Goal: Information Seeking & Learning: Learn about a topic

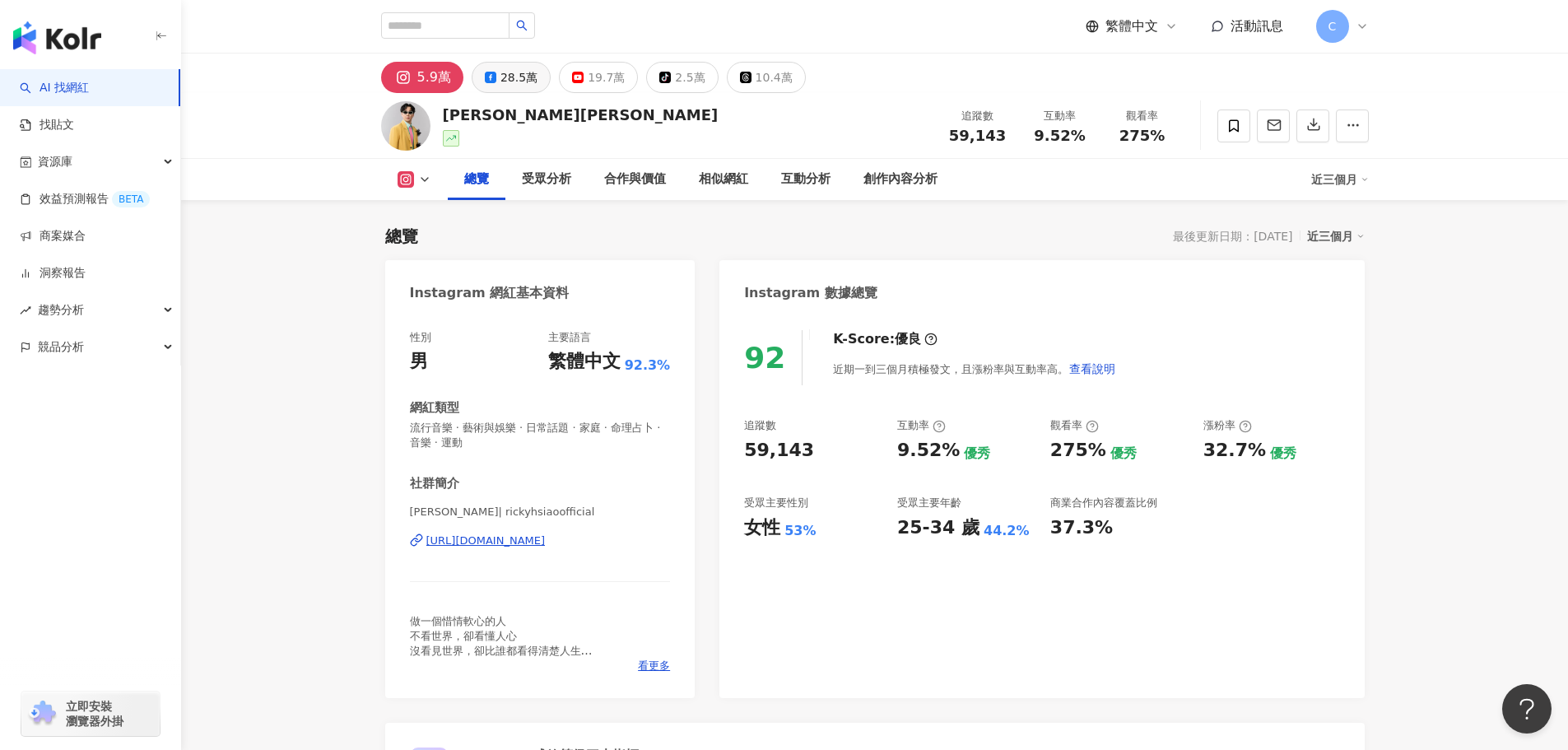
click at [524, 92] on button "28.5萬" at bounding box center [510, 78] width 79 height 31
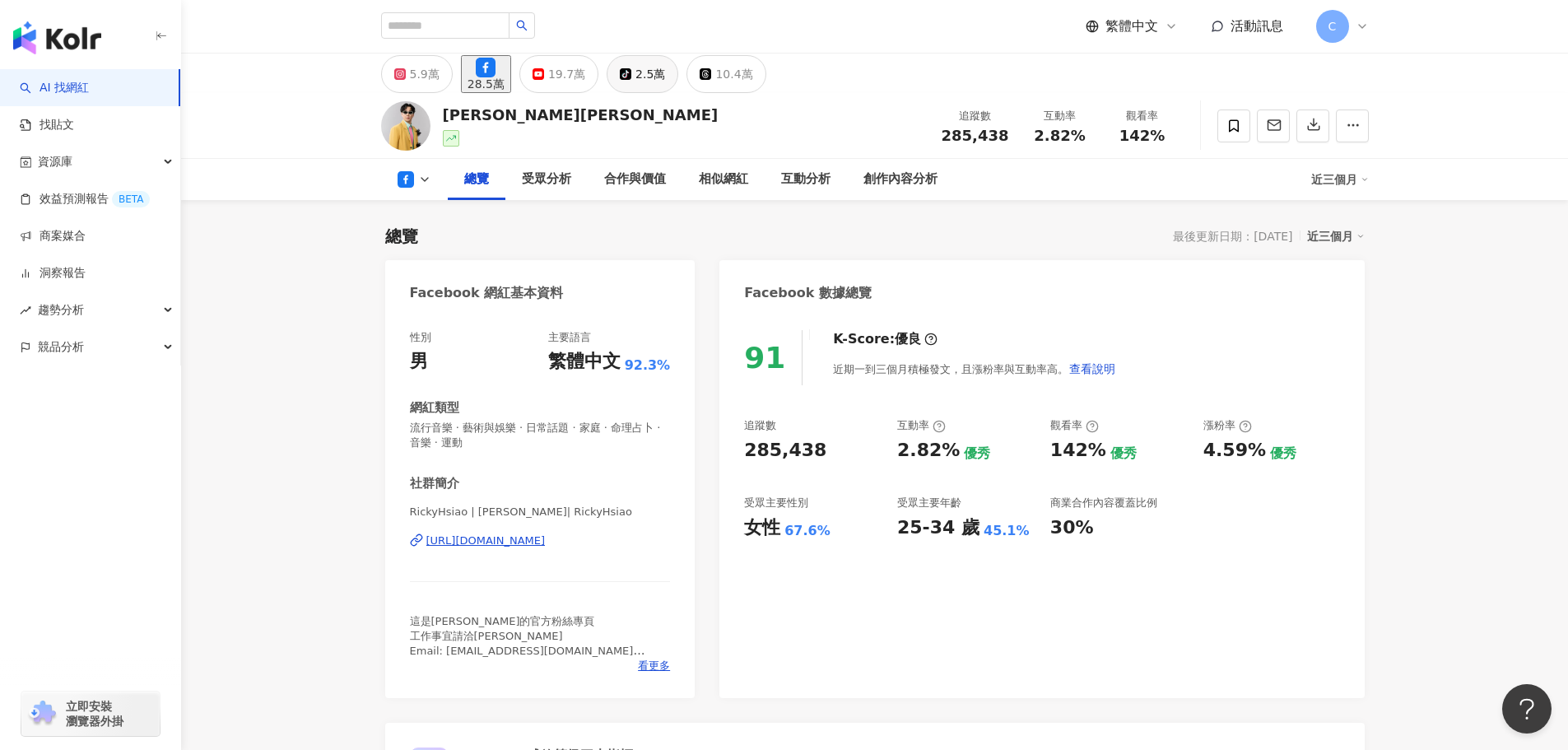
click at [667, 86] on button "tiktok-icon 2.5萬" at bounding box center [642, 74] width 71 height 38
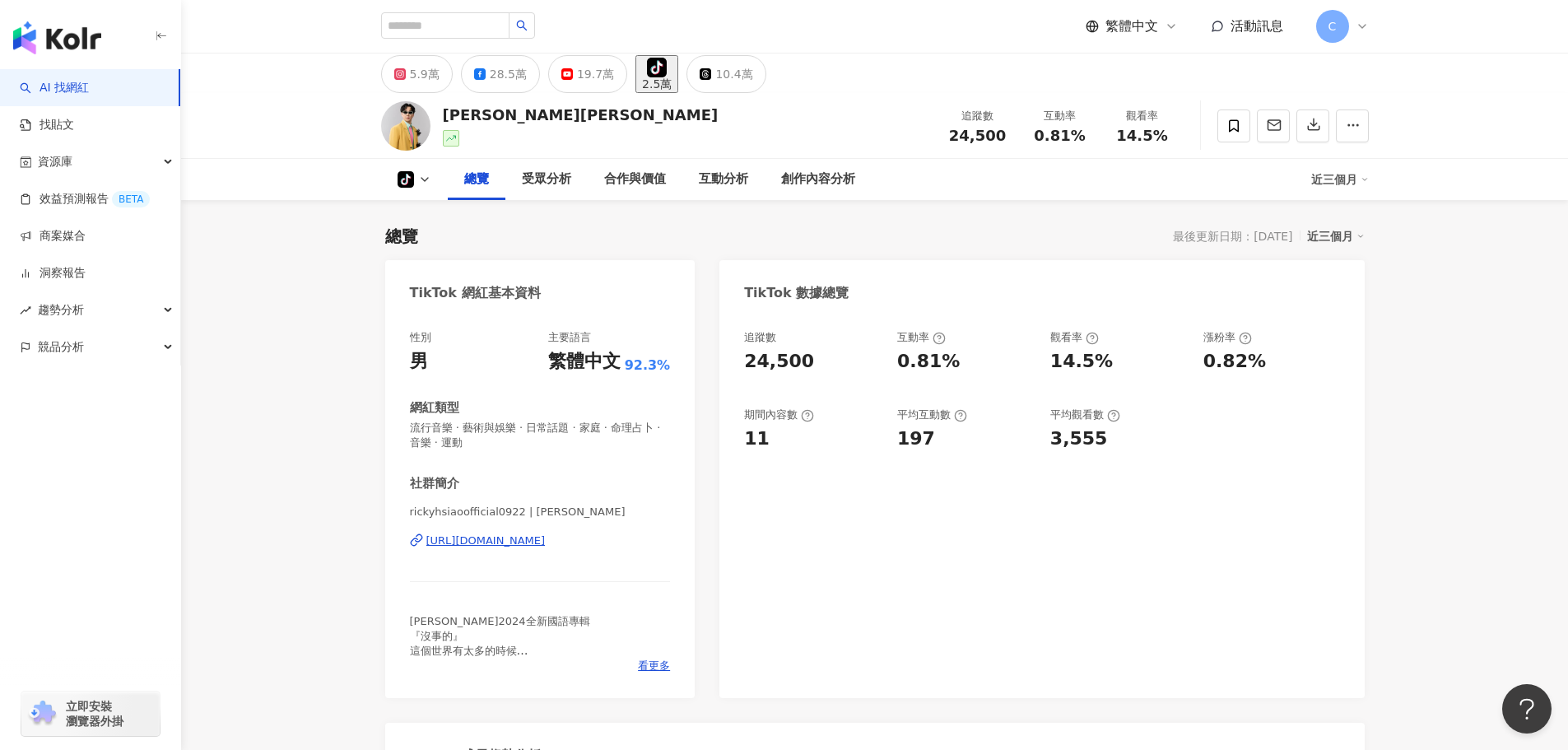
drag, startPoint x: 411, startPoint y: 293, endPoint x: 447, endPoint y: 294, distance: 36.0
click at [457, 292] on div "TikTok 網紅基本資料" at bounding box center [475, 294] width 131 height 19
click at [401, 76] on icon at bounding box center [399, 73] width 6 height 6
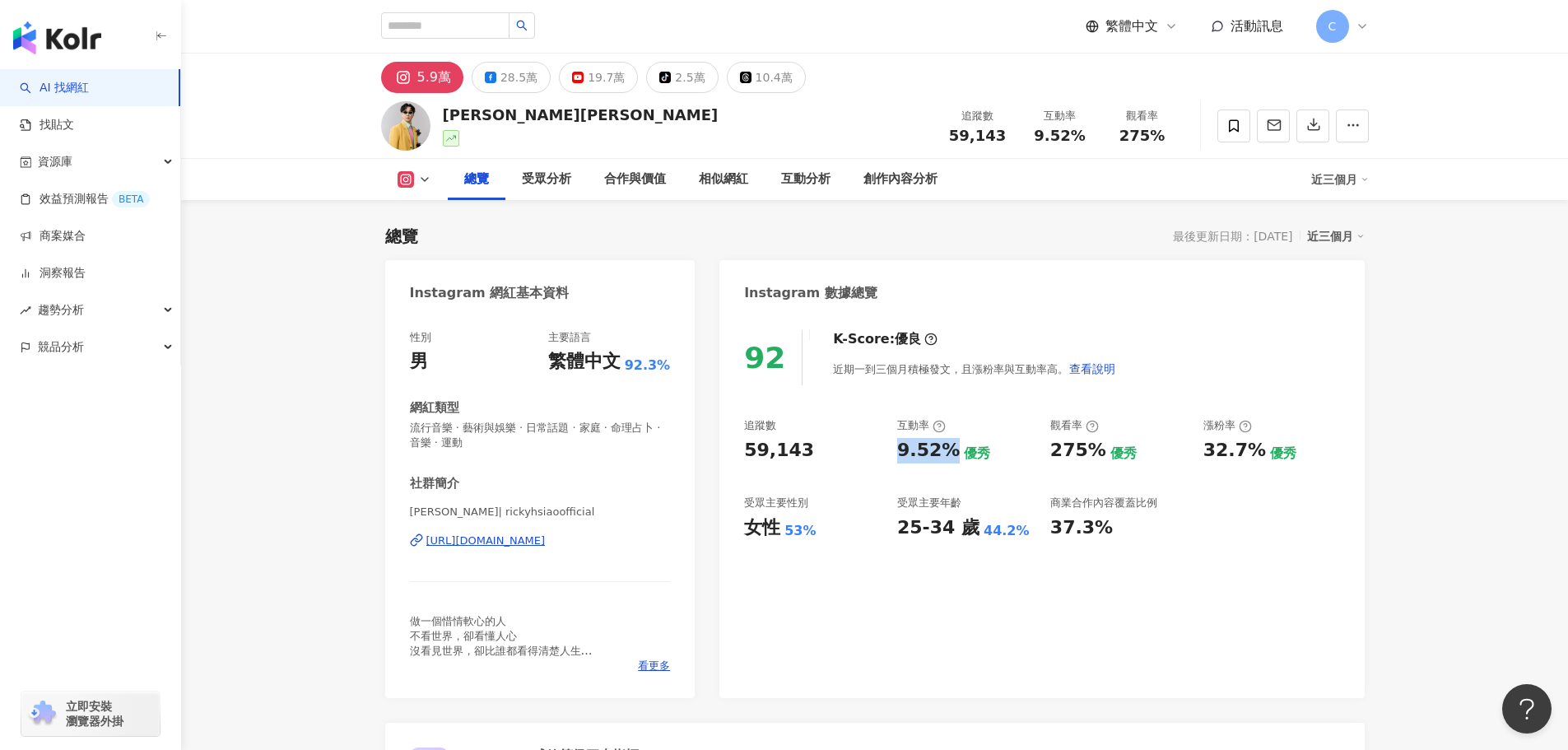
drag, startPoint x: 928, startPoint y: 453, endPoint x: 944, endPoint y: 453, distance: 16.0
click at [944, 453] on div "追蹤數 59,143 互動率 9.52% 優秀 觀看率 275% 優秀 漲粉率 32.7% 優秀 受眾主要性別 女性 53% 受眾主要年齡 25-34 歲 4…" at bounding box center [1041, 479] width 596 height 122
copy div "9.52%"
drag, startPoint x: 1047, startPoint y: 450, endPoint x: 1098, endPoint y: 456, distance: 51.4
click at [1098, 454] on div "追蹤數 59,143 互動率 9.52% 優秀 觀看率 275% 優秀 漲粉率 32.7% 優秀 受眾主要性別 女性 53% 受眾主要年齡 25-34 歲 4…" at bounding box center [1041, 479] width 596 height 122
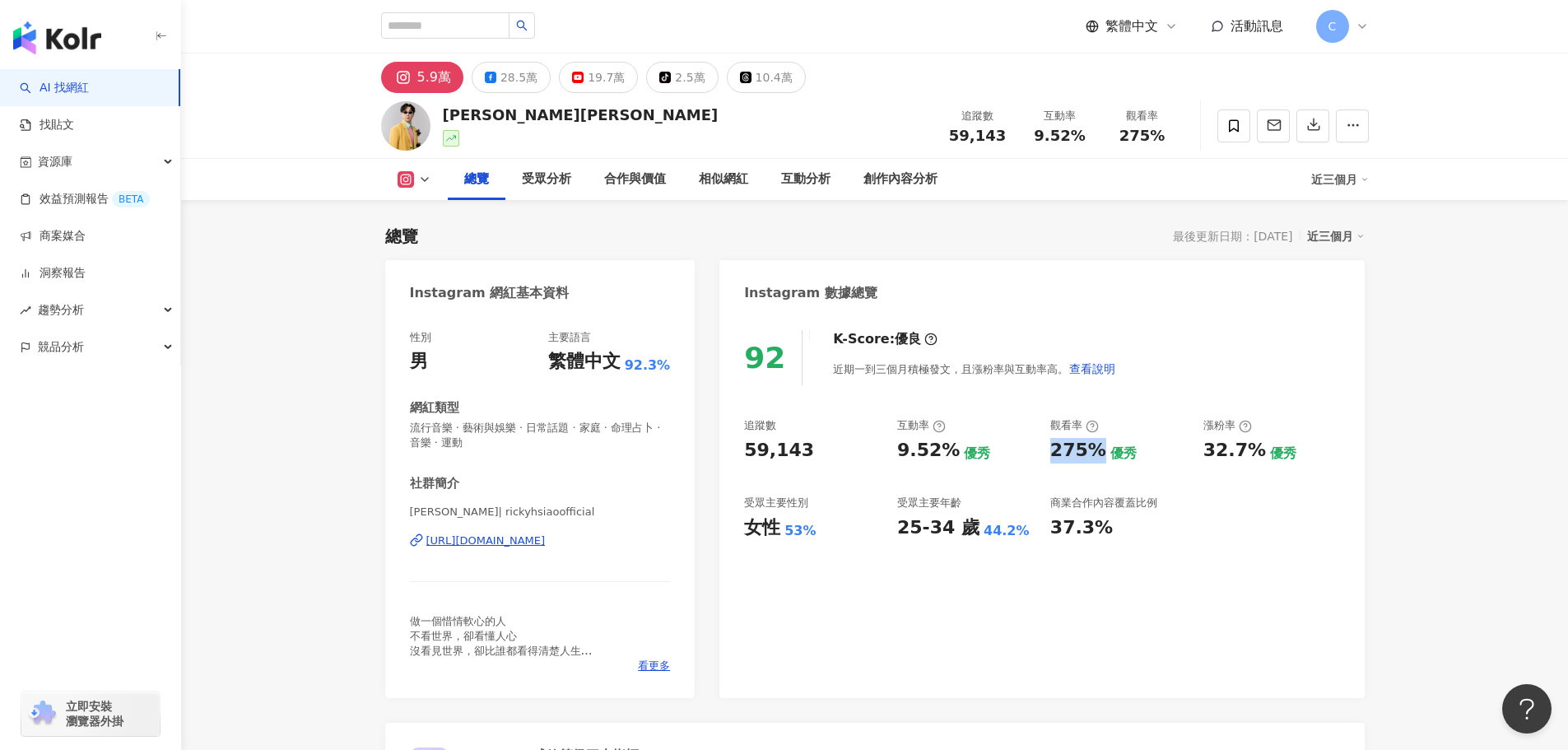
copy div "275%"
click at [546, 544] on div "[URL][DOMAIN_NAME]" at bounding box center [485, 541] width 119 height 15
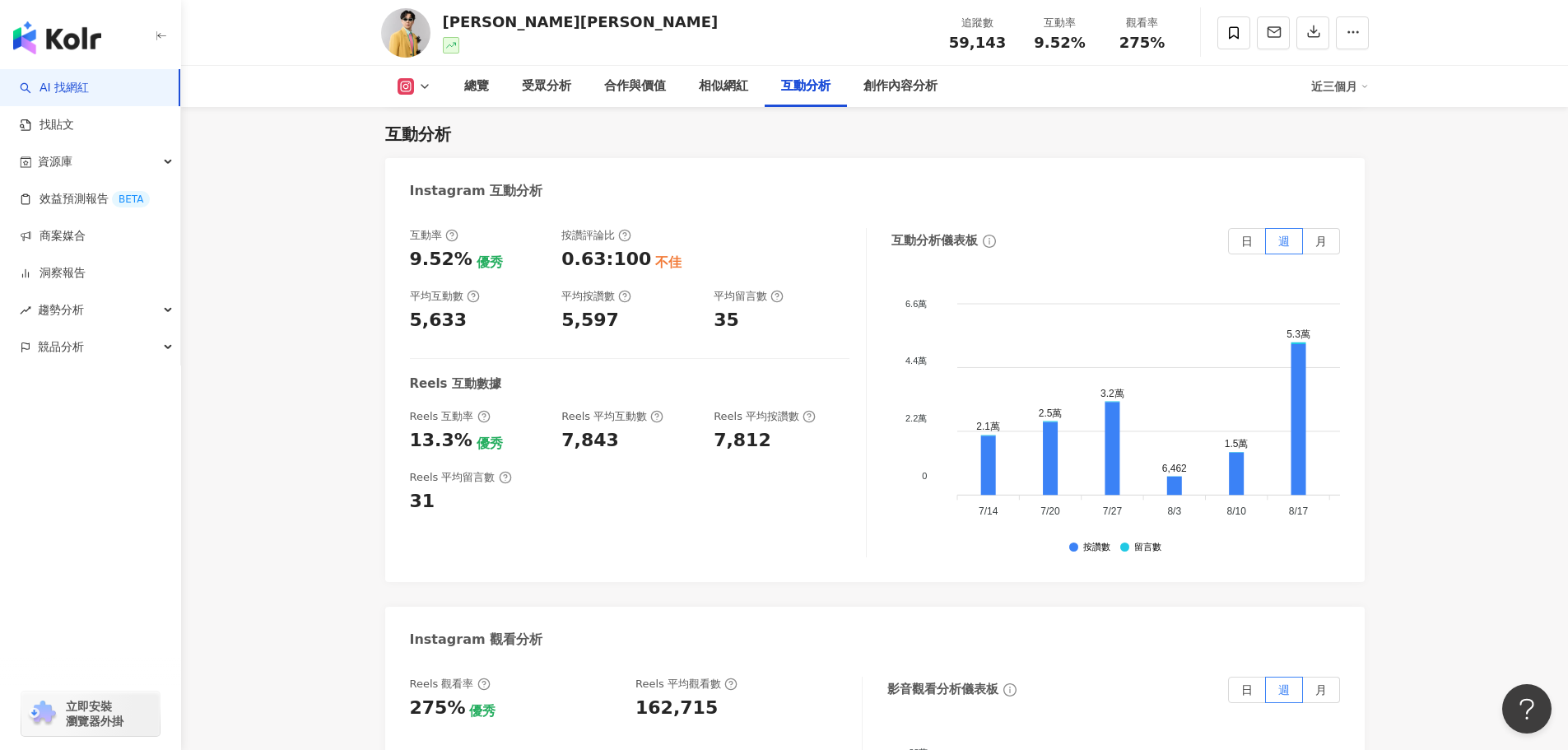
scroll to position [3292, 0]
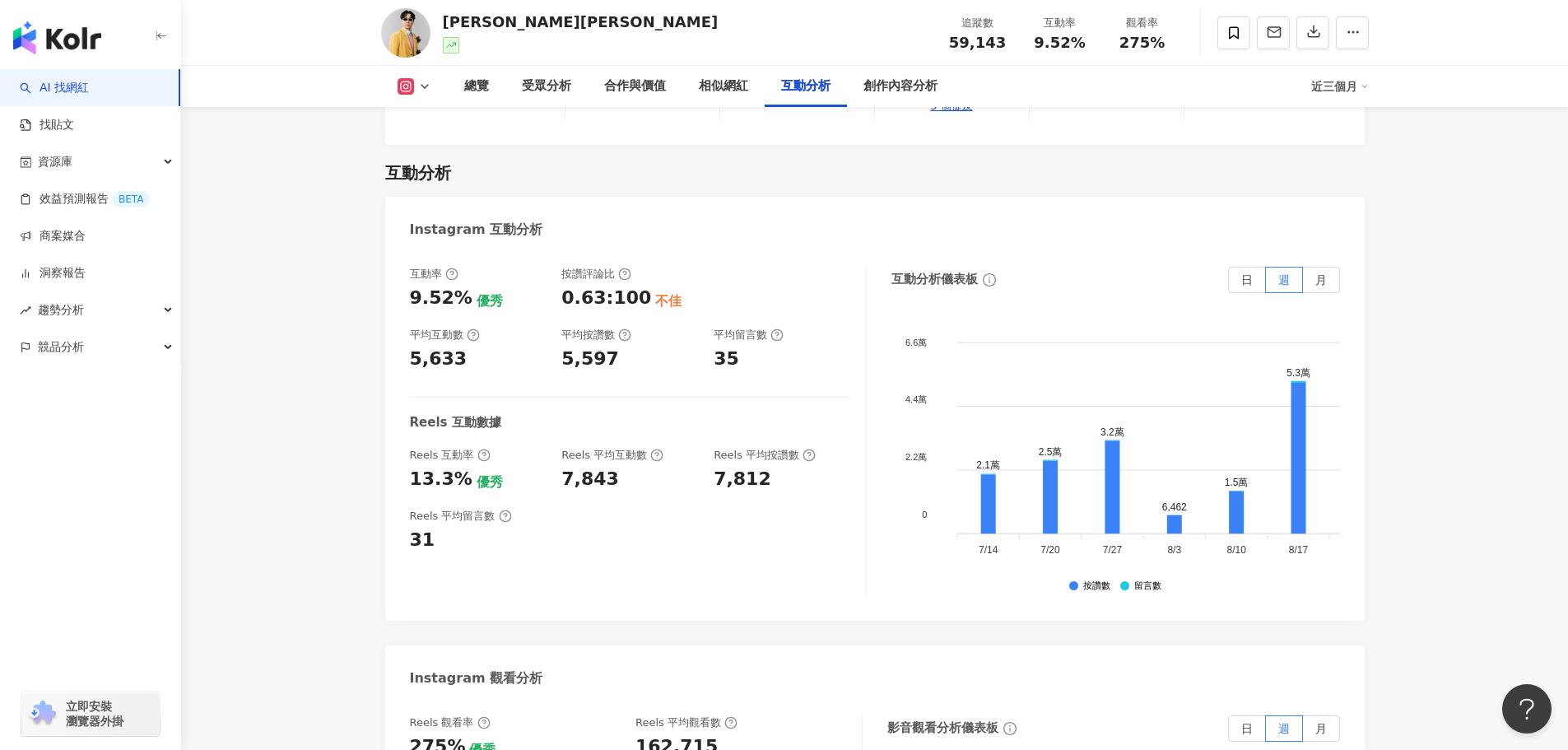
click at [687, 734] on div "162,715" at bounding box center [676, 747] width 82 height 26
drag, startPoint x: 630, startPoint y: 647, endPoint x: 717, endPoint y: 648, distance: 87.0
click at [717, 715] on div "Reels 觀看率 275% 優秀 Reels 平均觀看數 162,715" at bounding box center [628, 737] width 435 height 44
copy div "Reels 平均觀看數"
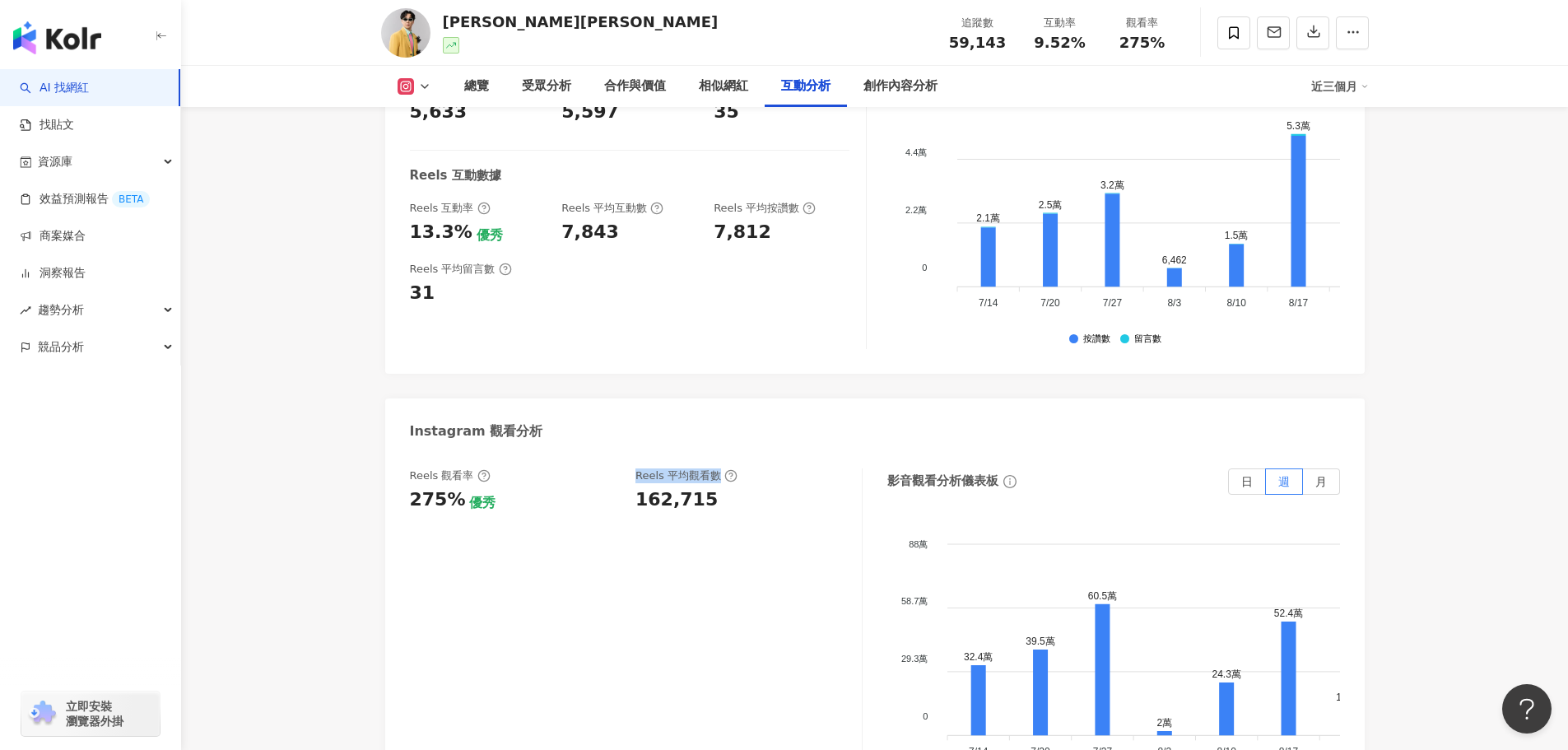
click at [634, 469] on div "Reels 觀看率 275% 優秀 Reels 平均觀看數 162,715" at bounding box center [628, 491] width 435 height 44
drag, startPoint x: 636, startPoint y: 432, endPoint x: 710, endPoint y: 432, distance: 74.0
click at [710, 469] on div "Reels 觀看率 275% 優秀 Reels 平均觀看數 162,715" at bounding box center [628, 491] width 435 height 44
copy div "162,715"
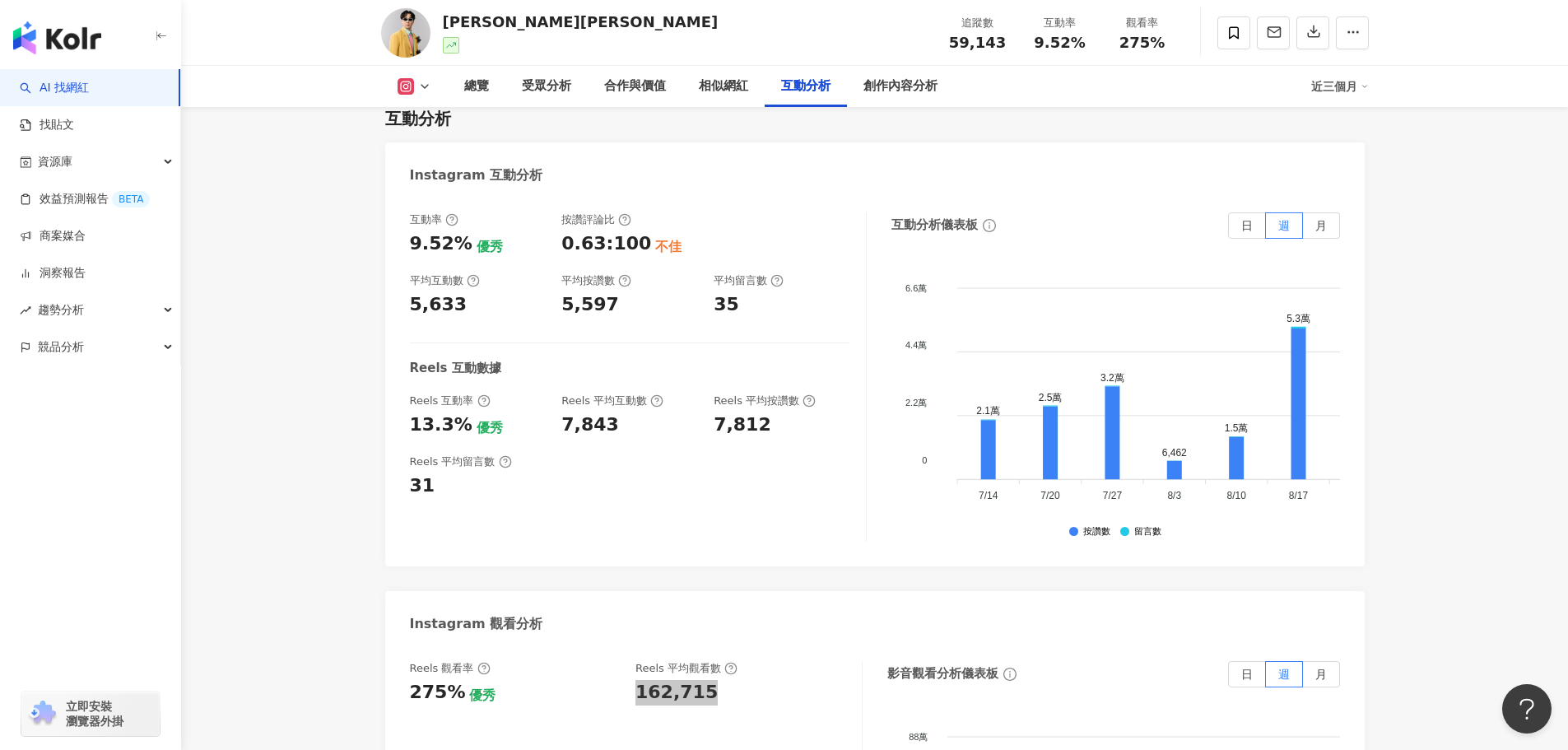
scroll to position [3292, 0]
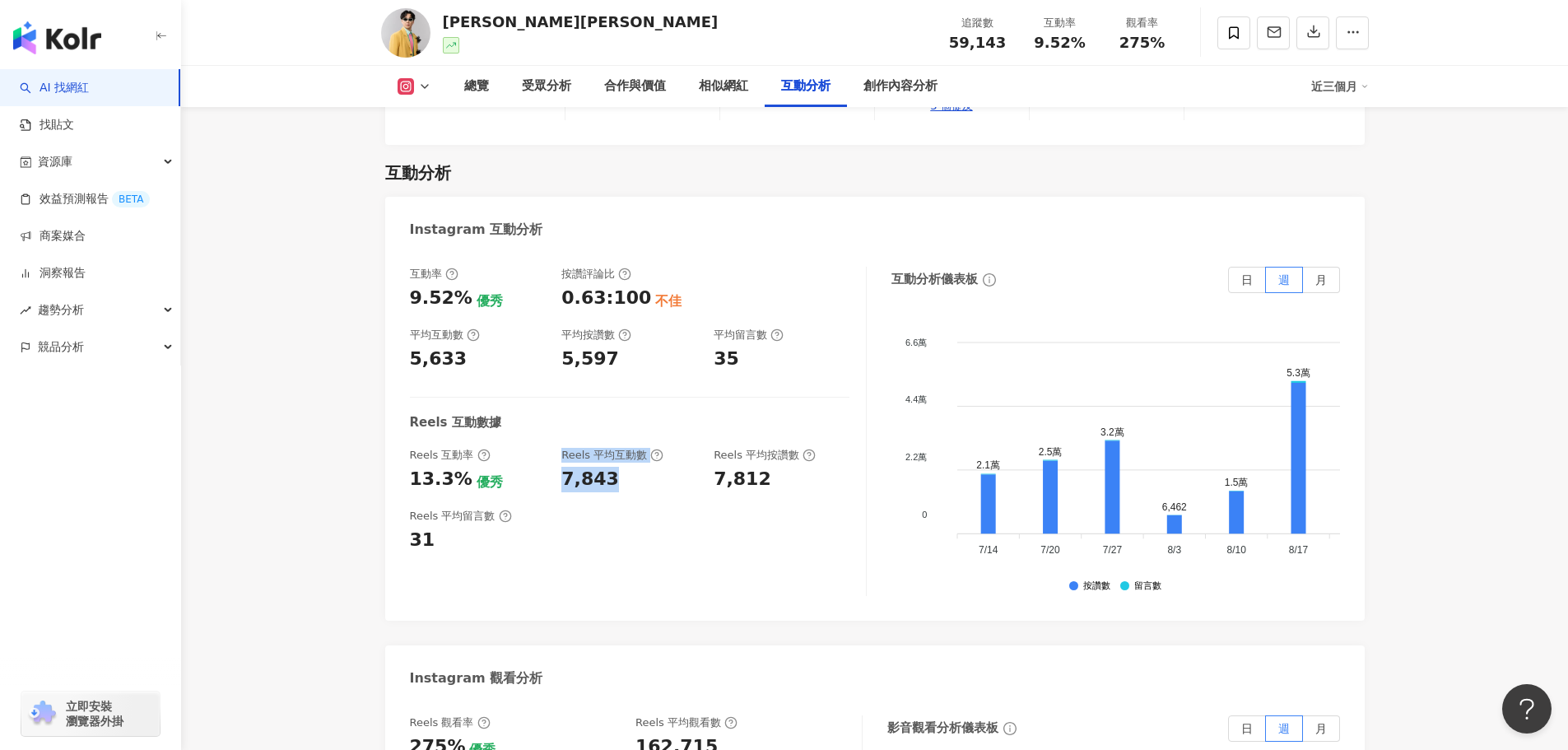
drag, startPoint x: 551, startPoint y: 410, endPoint x: 650, endPoint y: 435, distance: 102.1
click at [633, 447] on div "Reels 互動率 13.3% 優秀 Reels 平均互動數 7,843 Reels 平均按讚數 7,812" at bounding box center [630, 469] width 440 height 44
click at [654, 508] on div "Reels 平均留言數 31" at bounding box center [630, 531] width 440 height 44
drag, startPoint x: 408, startPoint y: 287, endPoint x: 482, endPoint y: 336, distance: 88.8
click at [465, 290] on div "互動率 9.52% 優秀 按讚評論比 0.63:100 不佳 平均互動數 5,633 平均按讚數 5,597 平均留言數 35 Reels 互動數據 Reel…" at bounding box center [875, 435] width 980 height 370
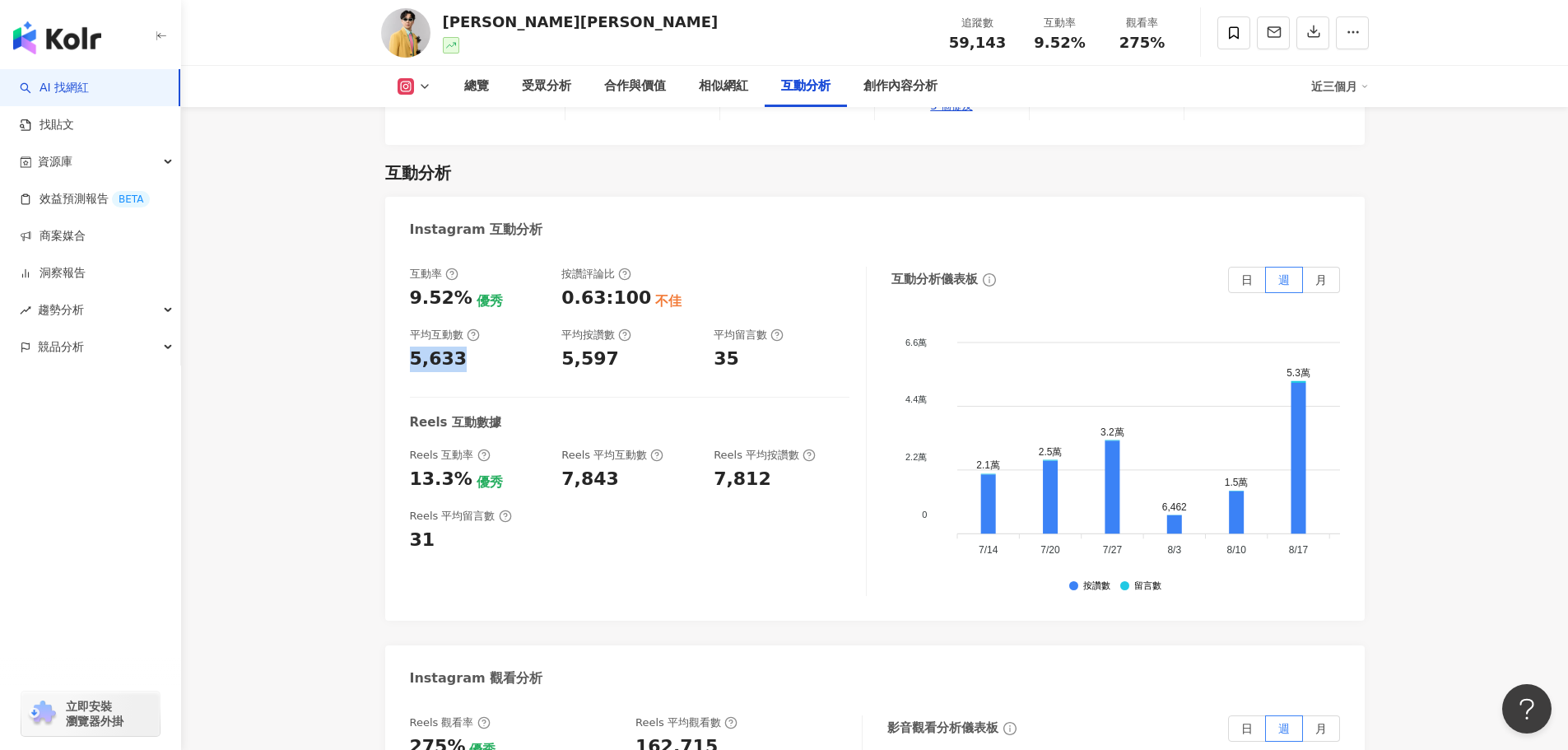
copy div "5,633"
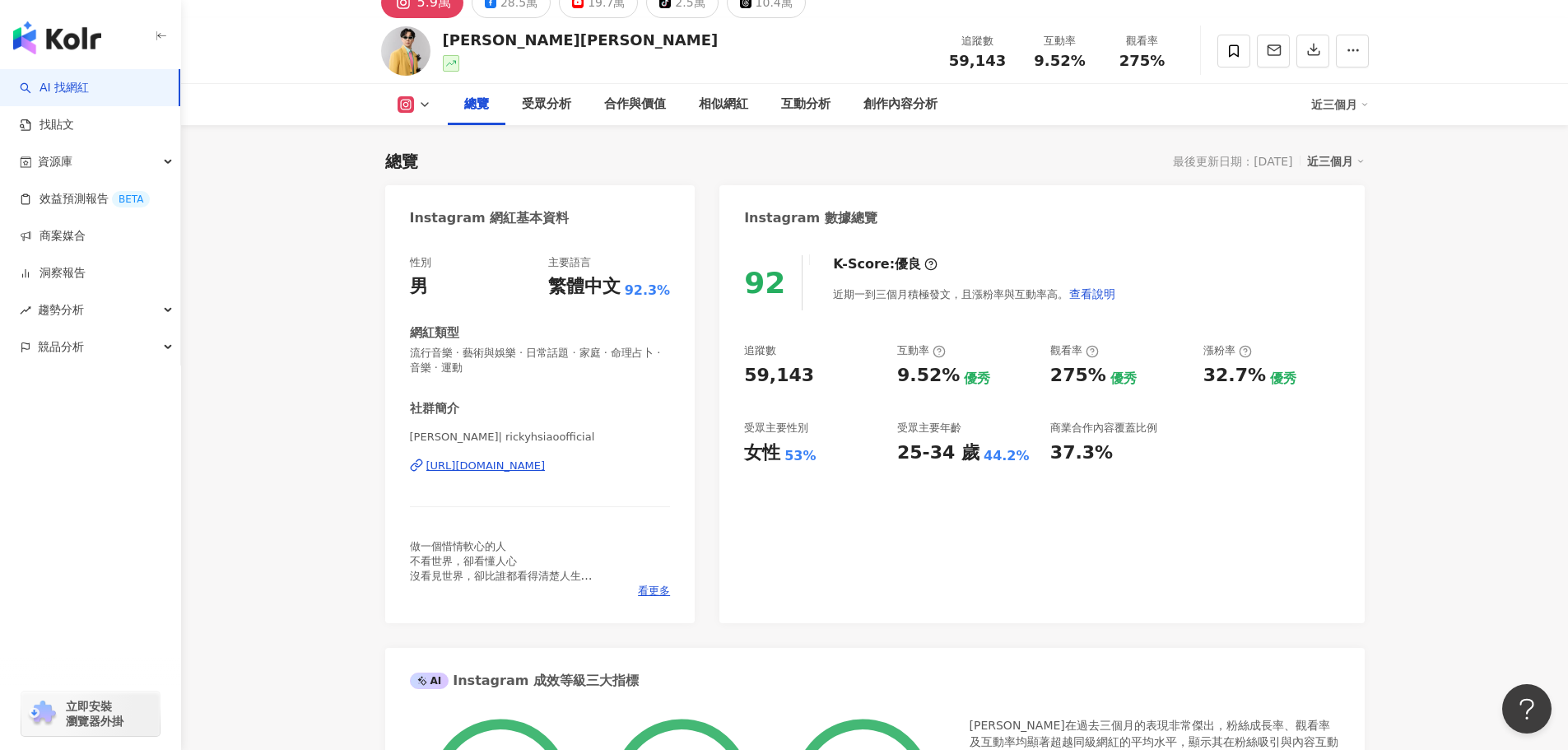
scroll to position [0, 0]
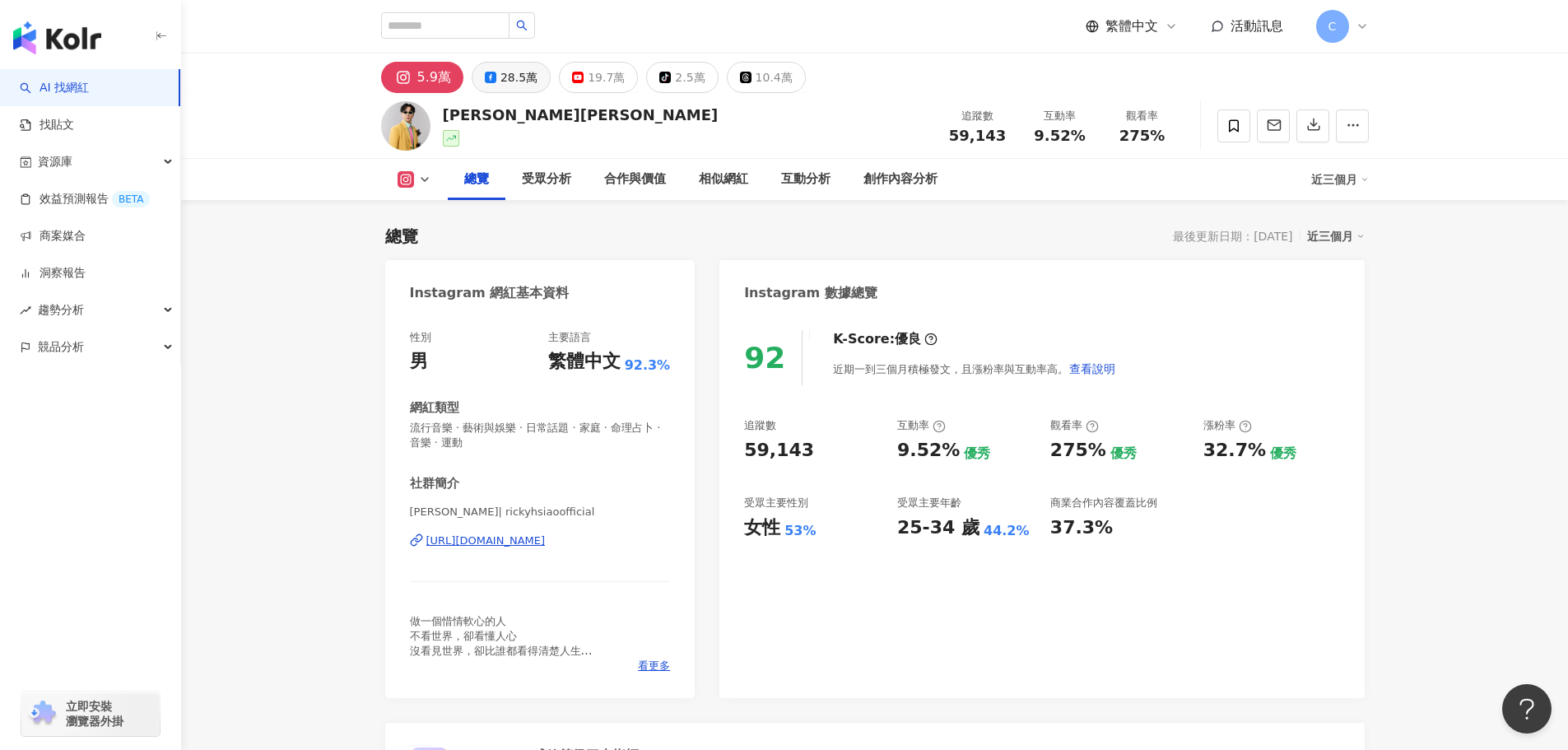
click at [517, 82] on div "28.5萬" at bounding box center [519, 77] width 37 height 23
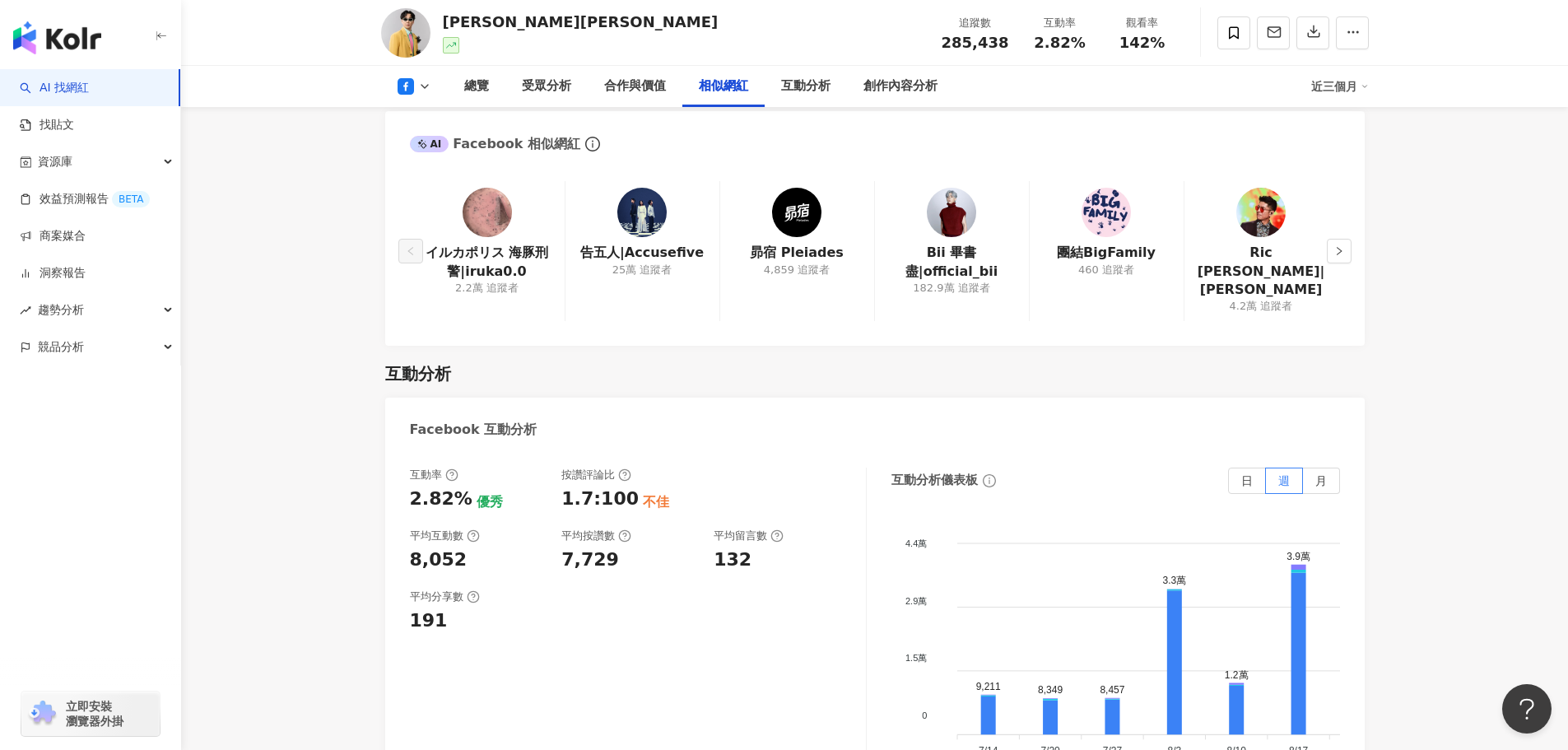
scroll to position [2469, 0]
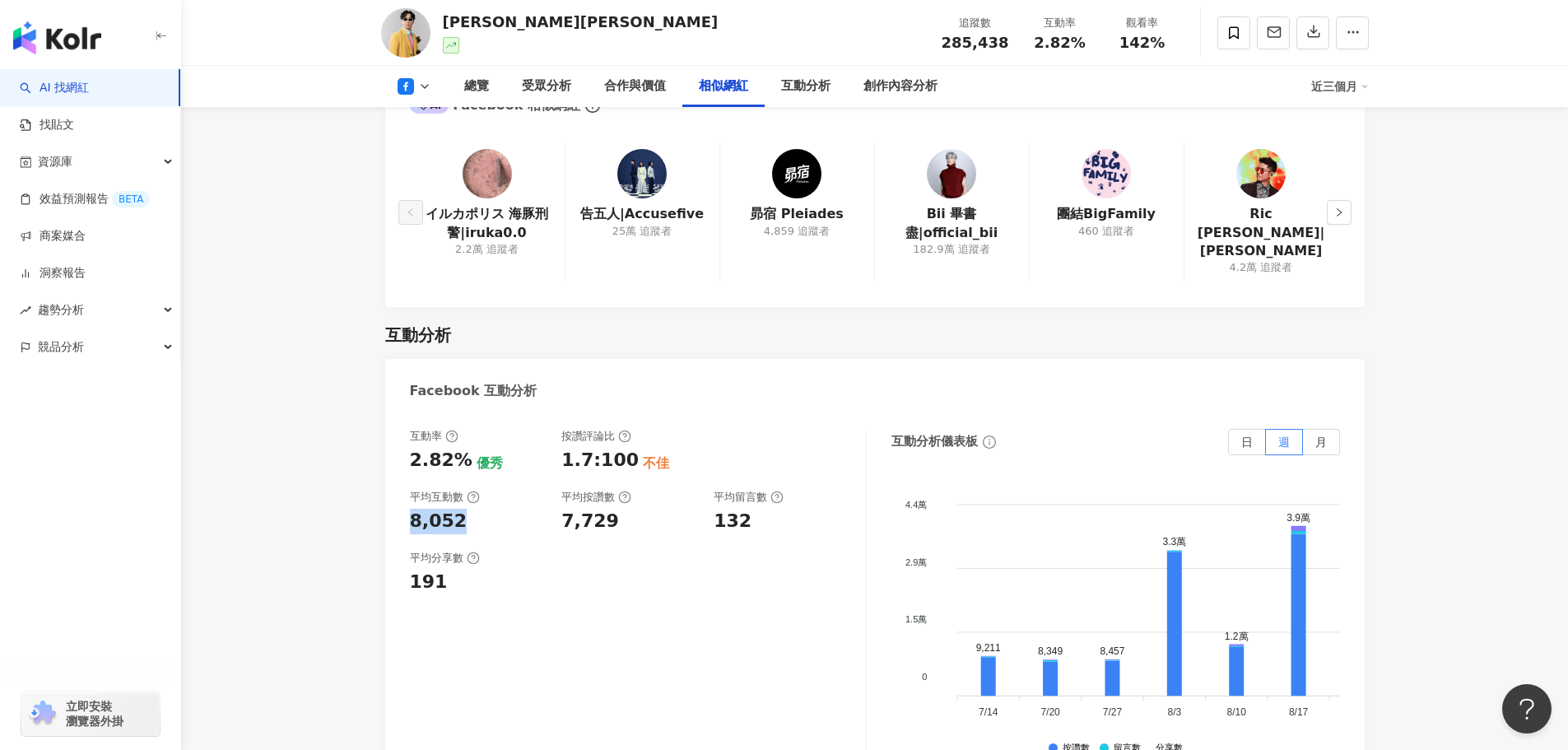
drag, startPoint x: 406, startPoint y: 482, endPoint x: 458, endPoint y: 479, distance: 52.1
click at [458, 479] on div "互動率 2.82% 優秀 按讚評論比 1.7:100 不佳 平均互動數 8,052 平均按讚數 7,729 平均留言數 132 平均分享數 191 互動分析儀…" at bounding box center [875, 597] width 980 height 370
copy div "8,052"
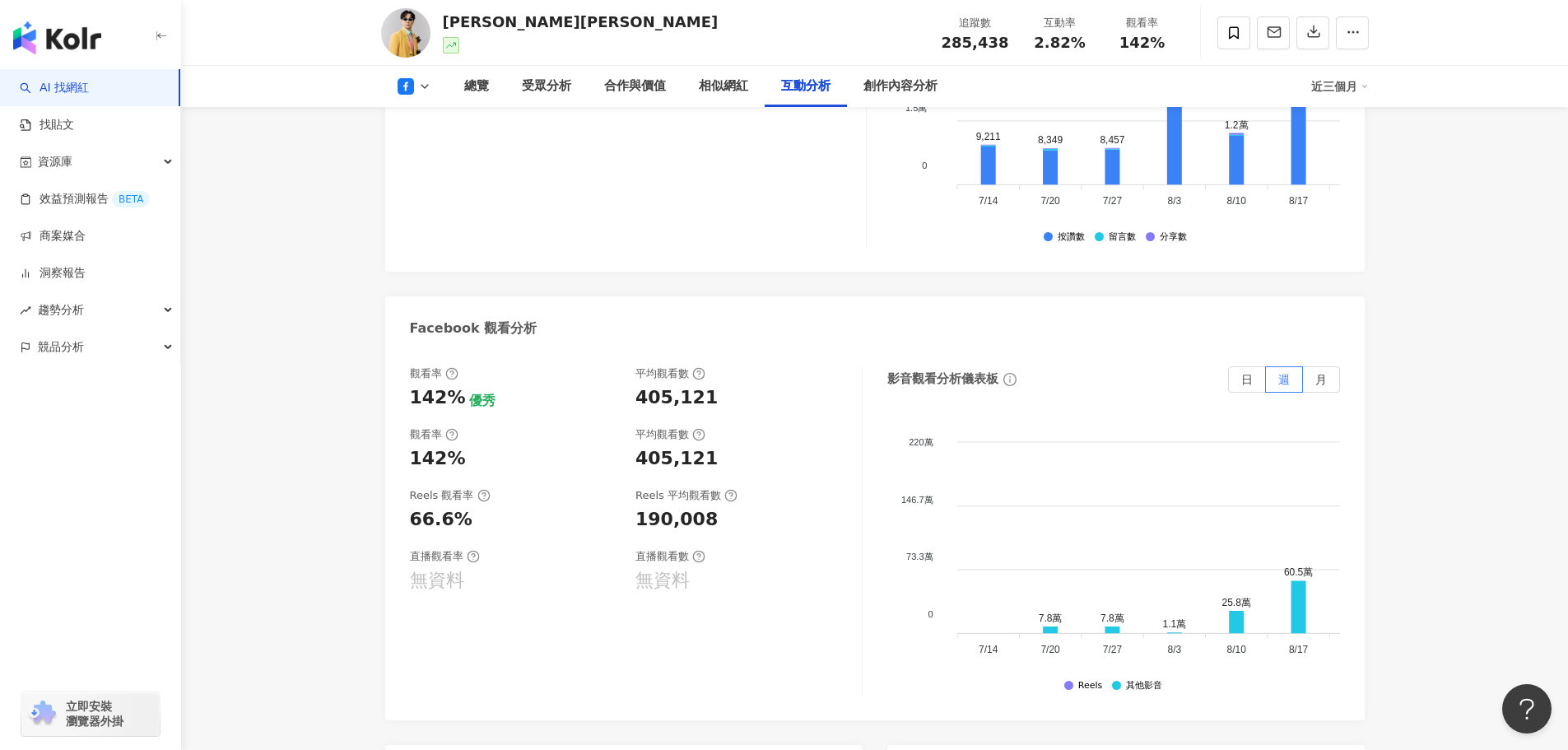
scroll to position [2962, 0]
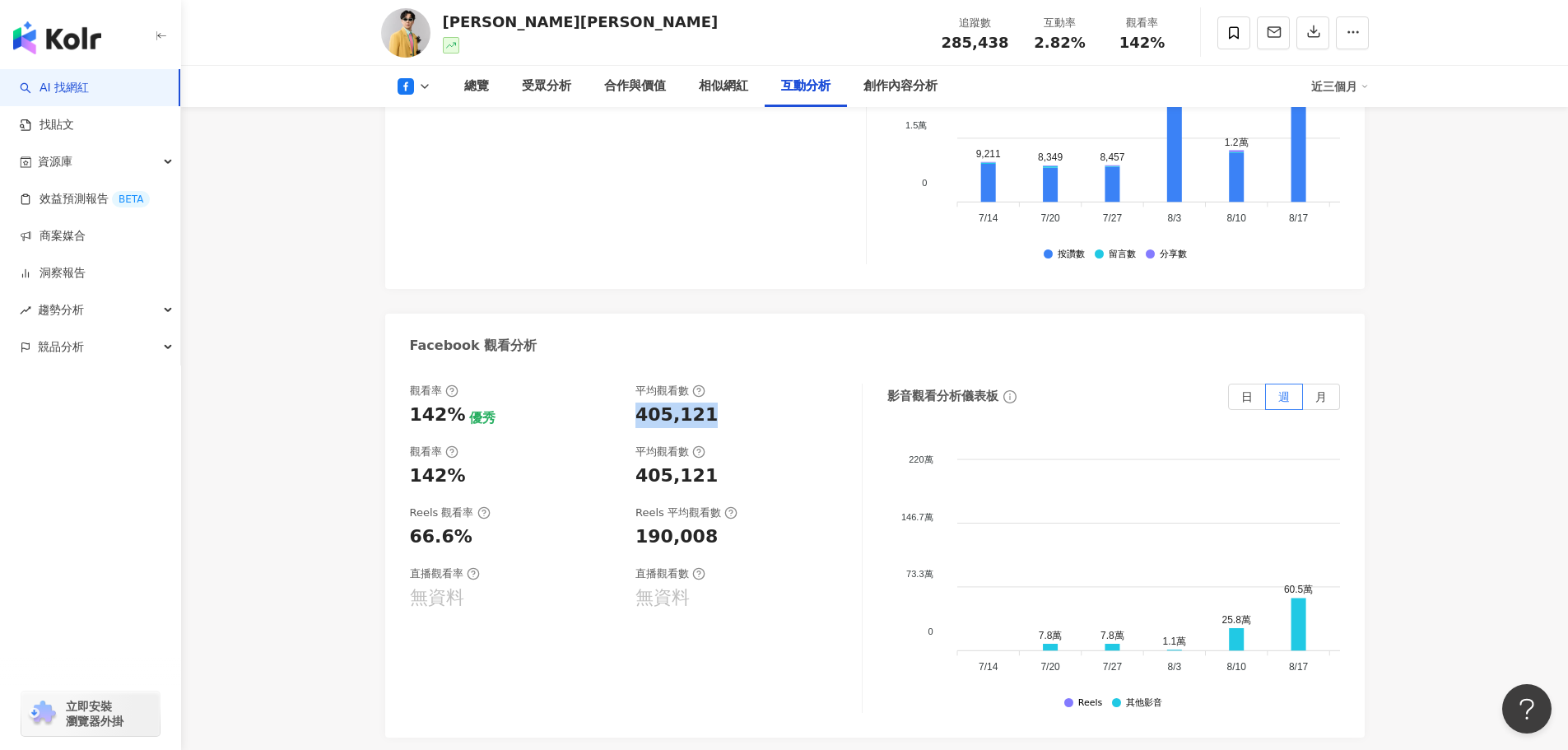
drag, startPoint x: 639, startPoint y: 366, endPoint x: 721, endPoint y: 362, distance: 82.1
click at [721, 403] on div "405,121" at bounding box center [740, 416] width 210 height 26
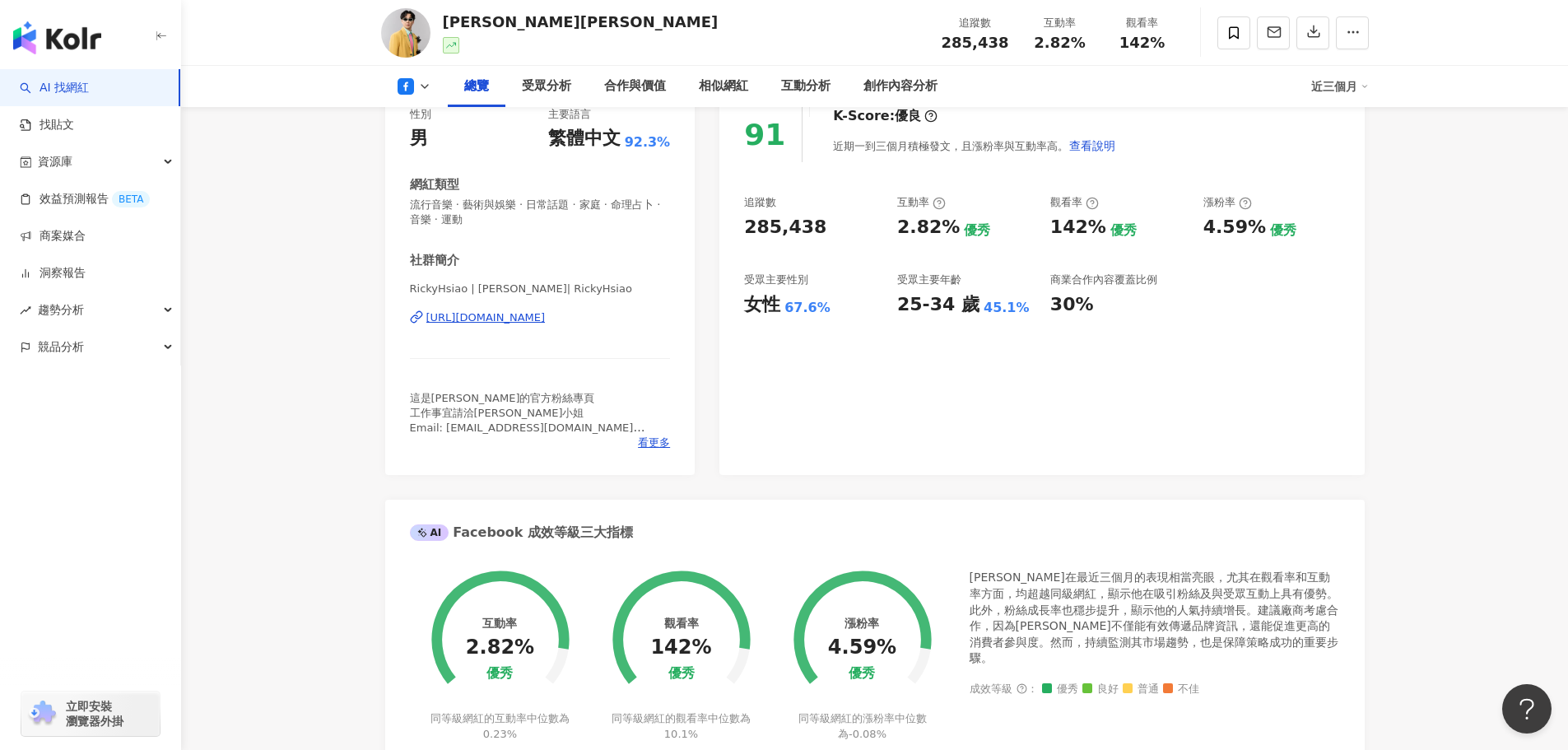
scroll to position [0, 0]
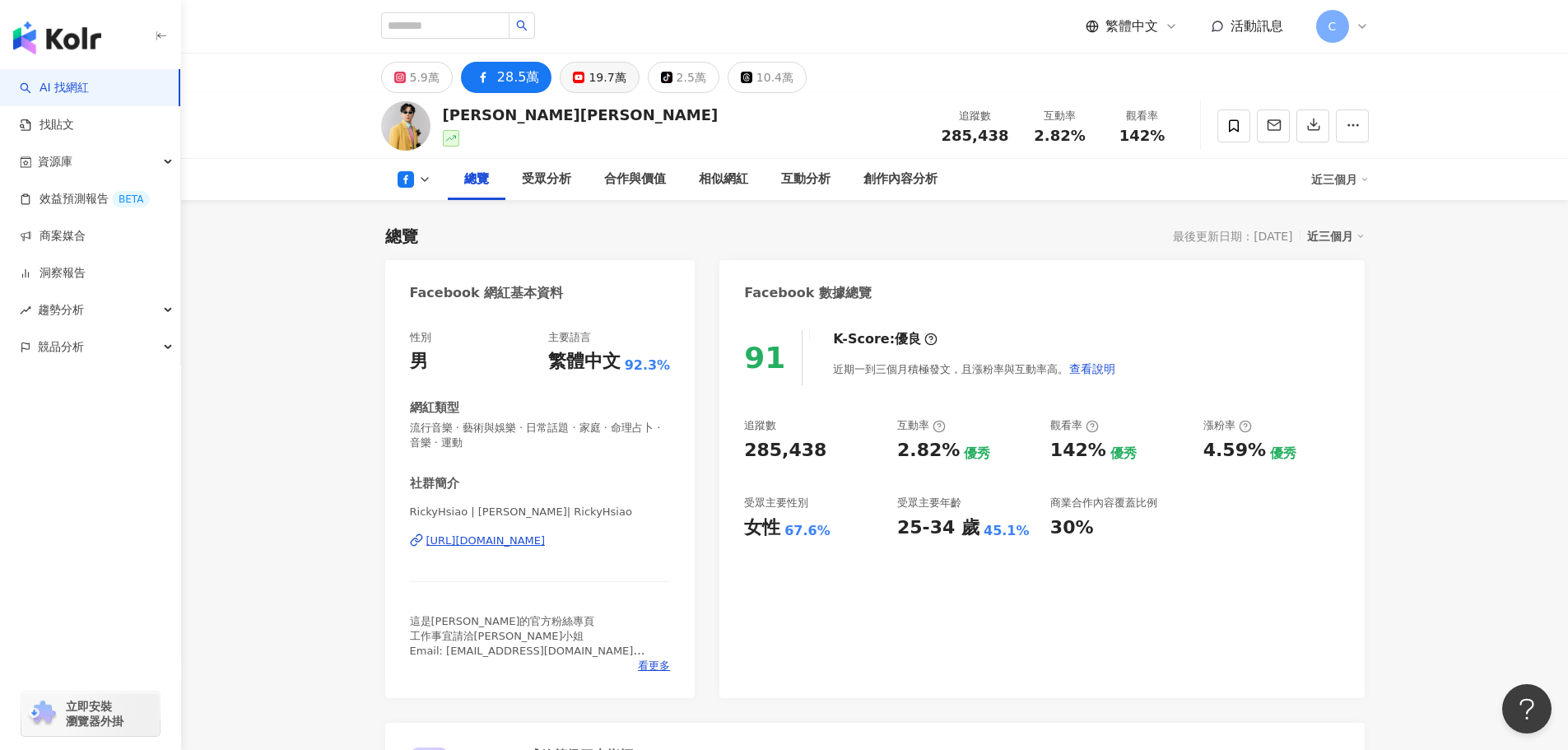
click at [594, 69] on div "19.7萬" at bounding box center [607, 77] width 37 height 23
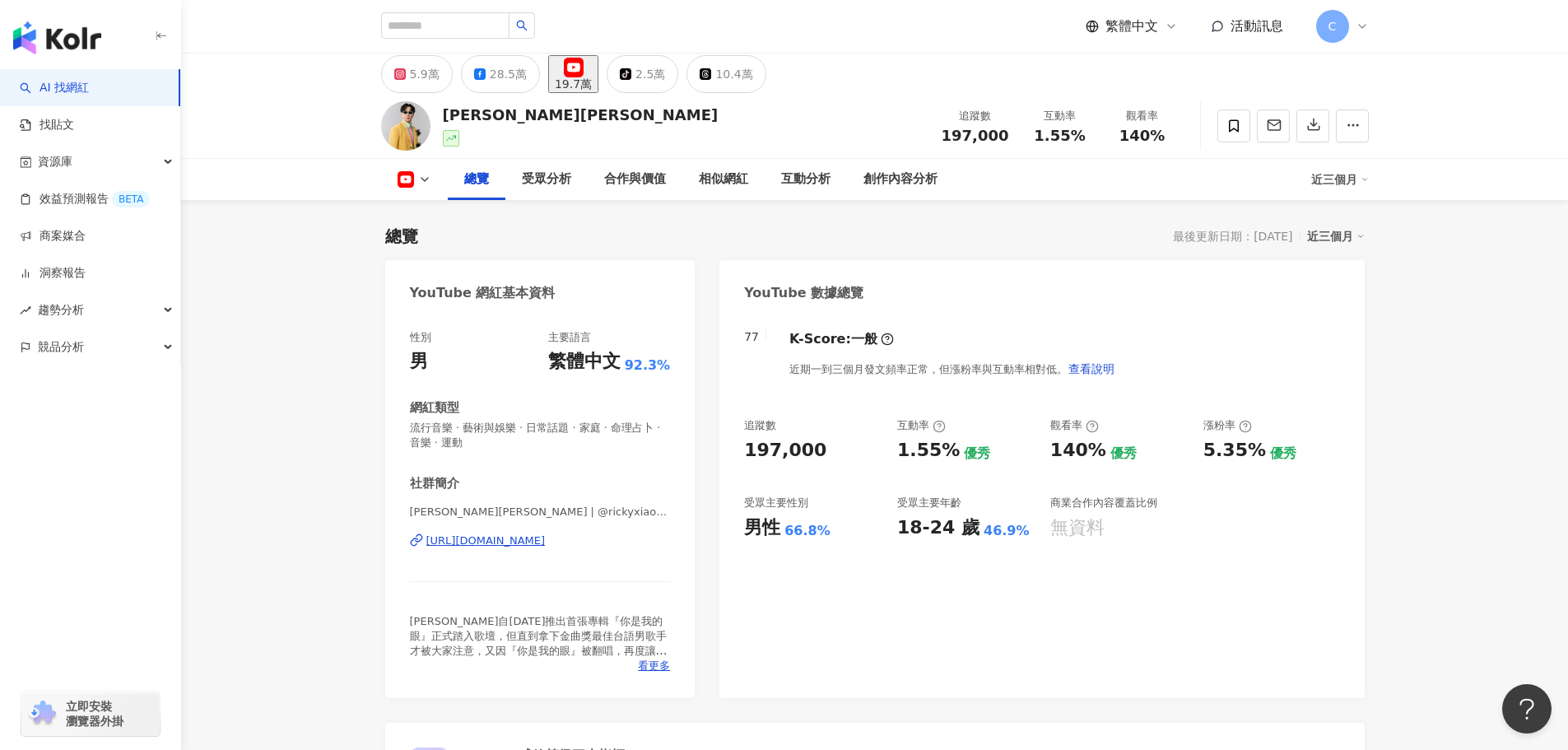
click at [897, 447] on div "追蹤數 197,000 互動率 1.55% 優秀 觀看率 140% 優秀 漲粉率 5.35% 優秀 受眾主要性別 男性 66.8% 受眾主要年齡 18-24 …" at bounding box center [1041, 479] width 596 height 122
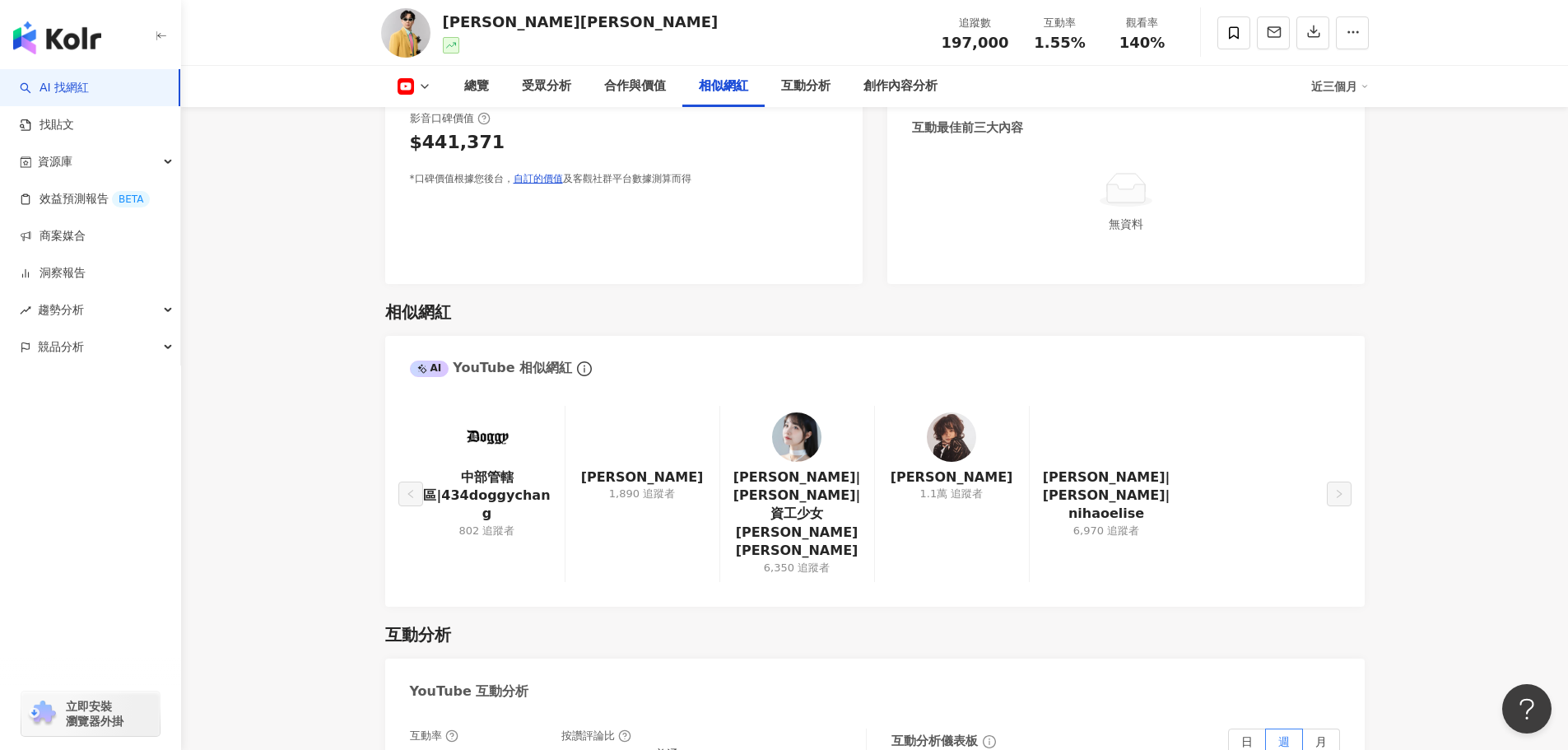
scroll to position [2551, 0]
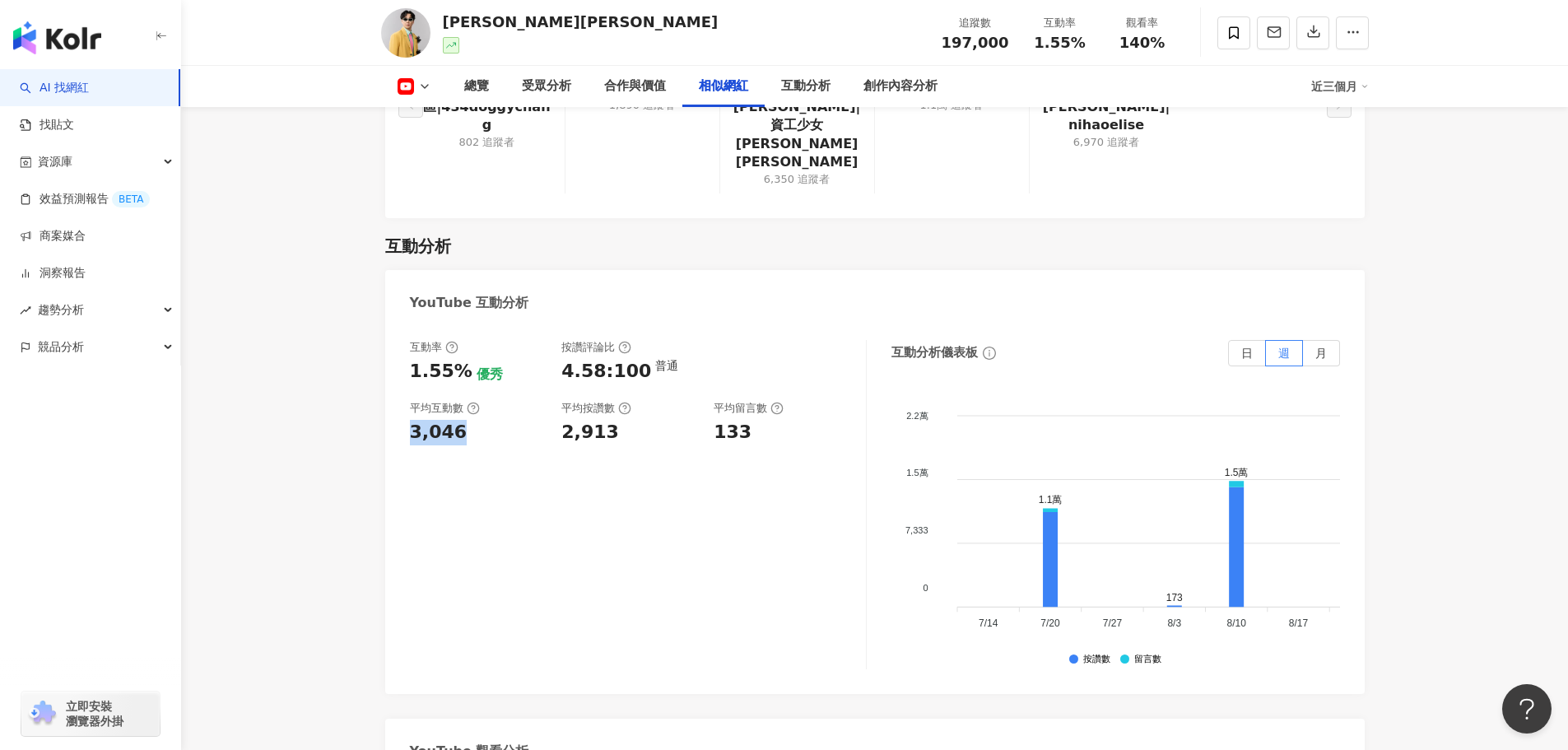
drag, startPoint x: 401, startPoint y: 389, endPoint x: 546, endPoint y: 397, distance: 145.2
click at [546, 397] on div "互動率 1.55% 優秀 按讚評論比 4.58:100 普通 平均互動數 3,046 平均按讚數 2,913 平均留言數 133 互動分析儀表板 日 週 月 …" at bounding box center [875, 508] width 980 height 370
copy div "3,046"
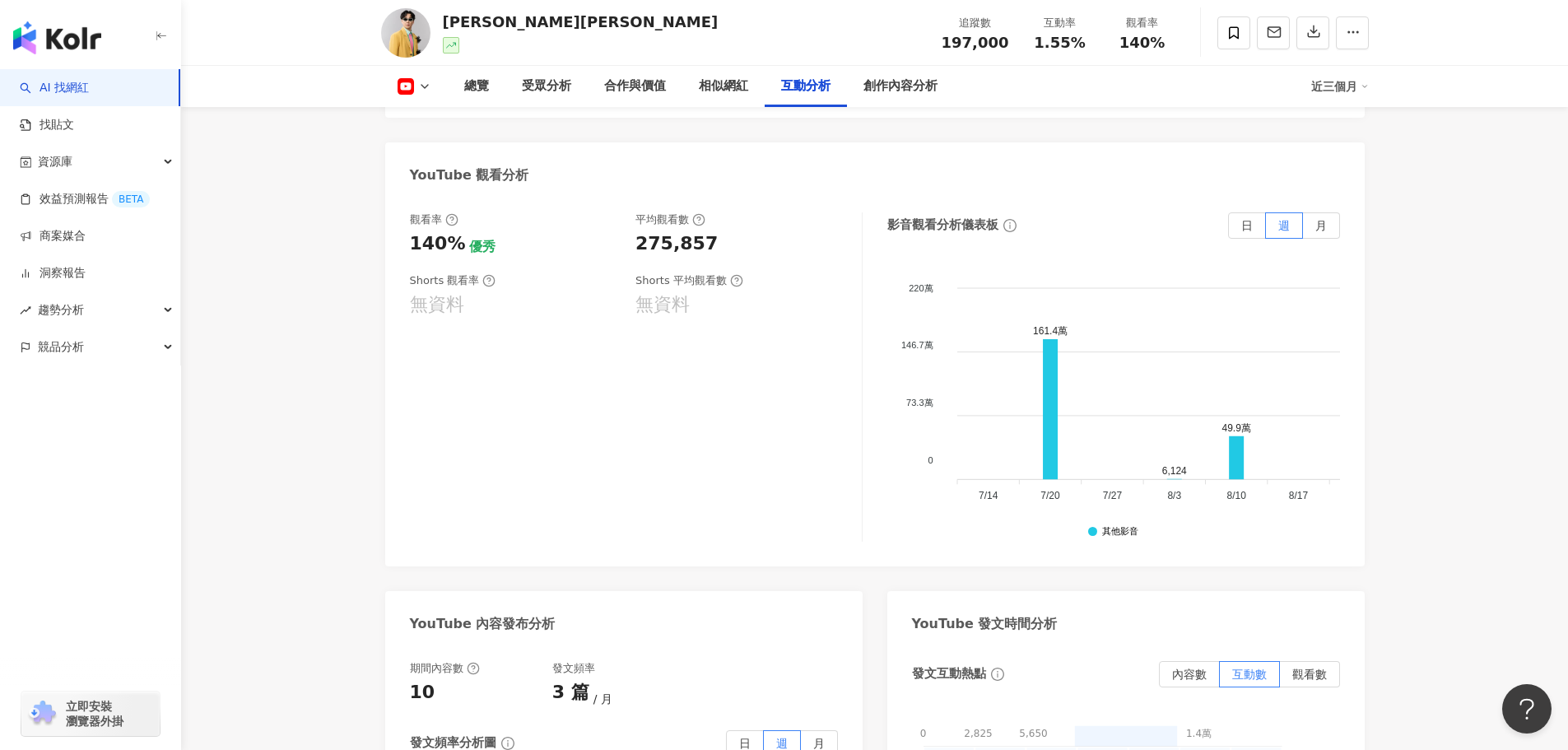
scroll to position [3044, 0]
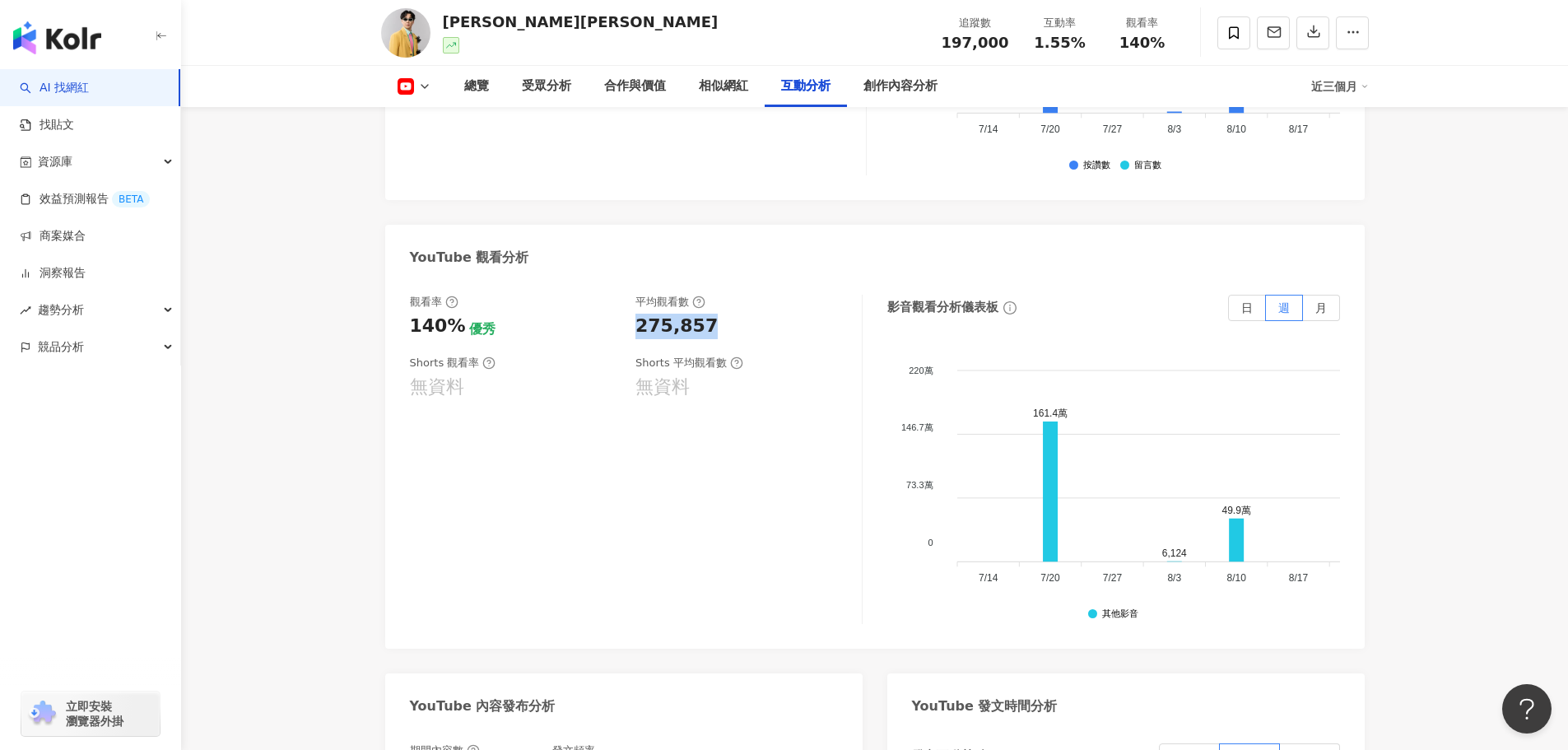
drag, startPoint x: 698, startPoint y: 285, endPoint x: 717, endPoint y: 287, distance: 19.1
click at [717, 294] on div "觀看率 140% 優秀 平均觀看數 275,857" at bounding box center [628, 317] width 435 height 44
copy div "275,857"
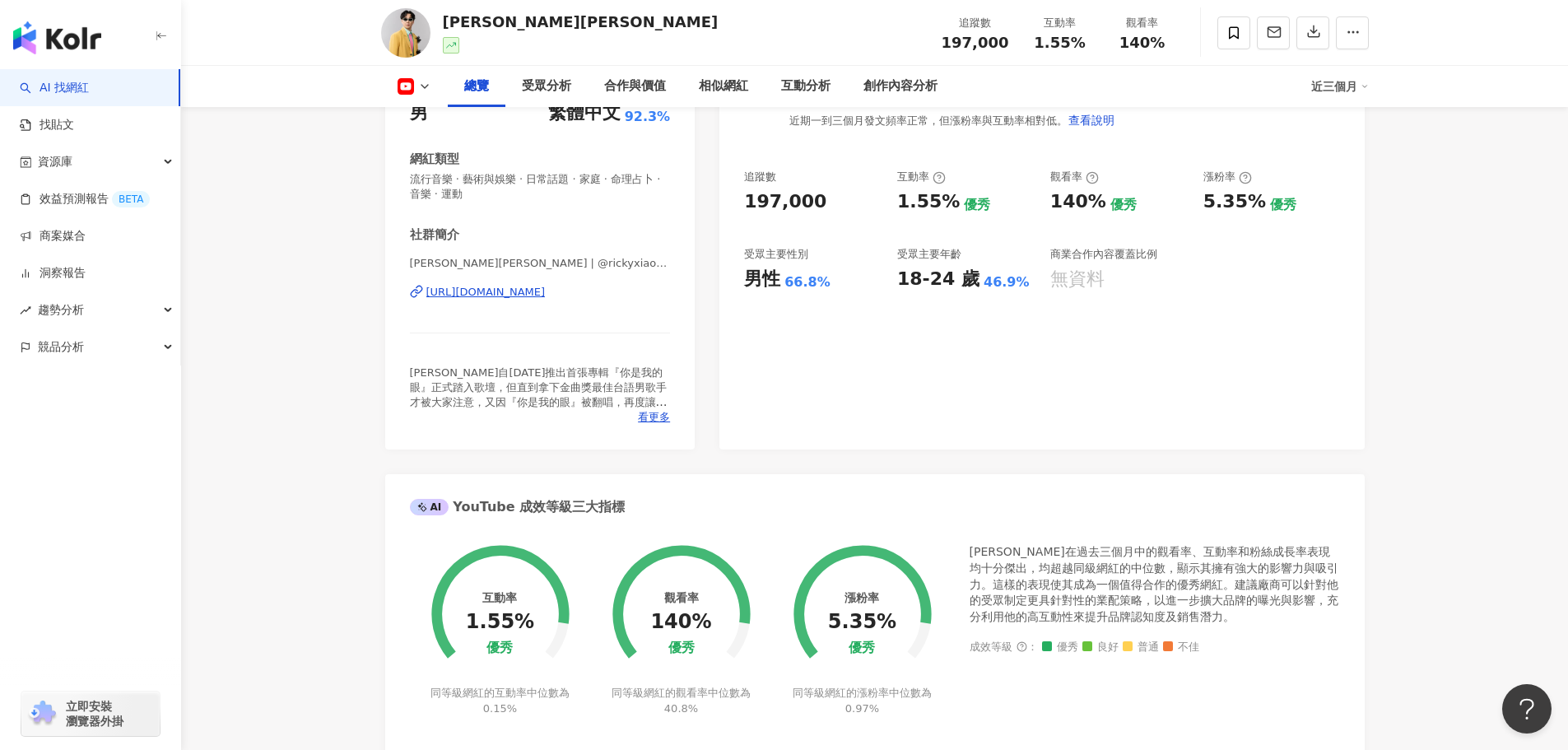
scroll to position [0, 0]
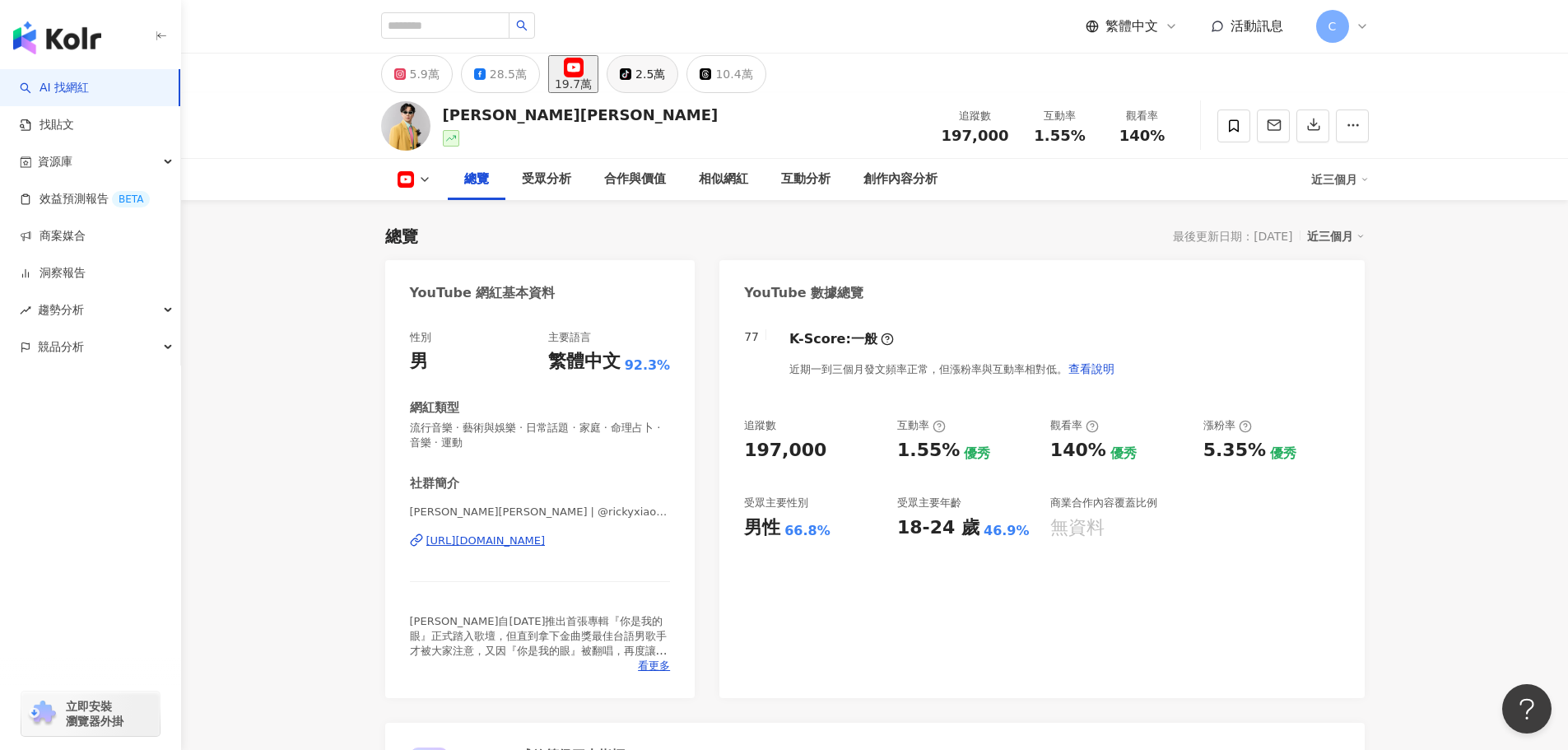
click at [664, 85] on button "tiktok-icon 2.5萬" at bounding box center [642, 74] width 71 height 38
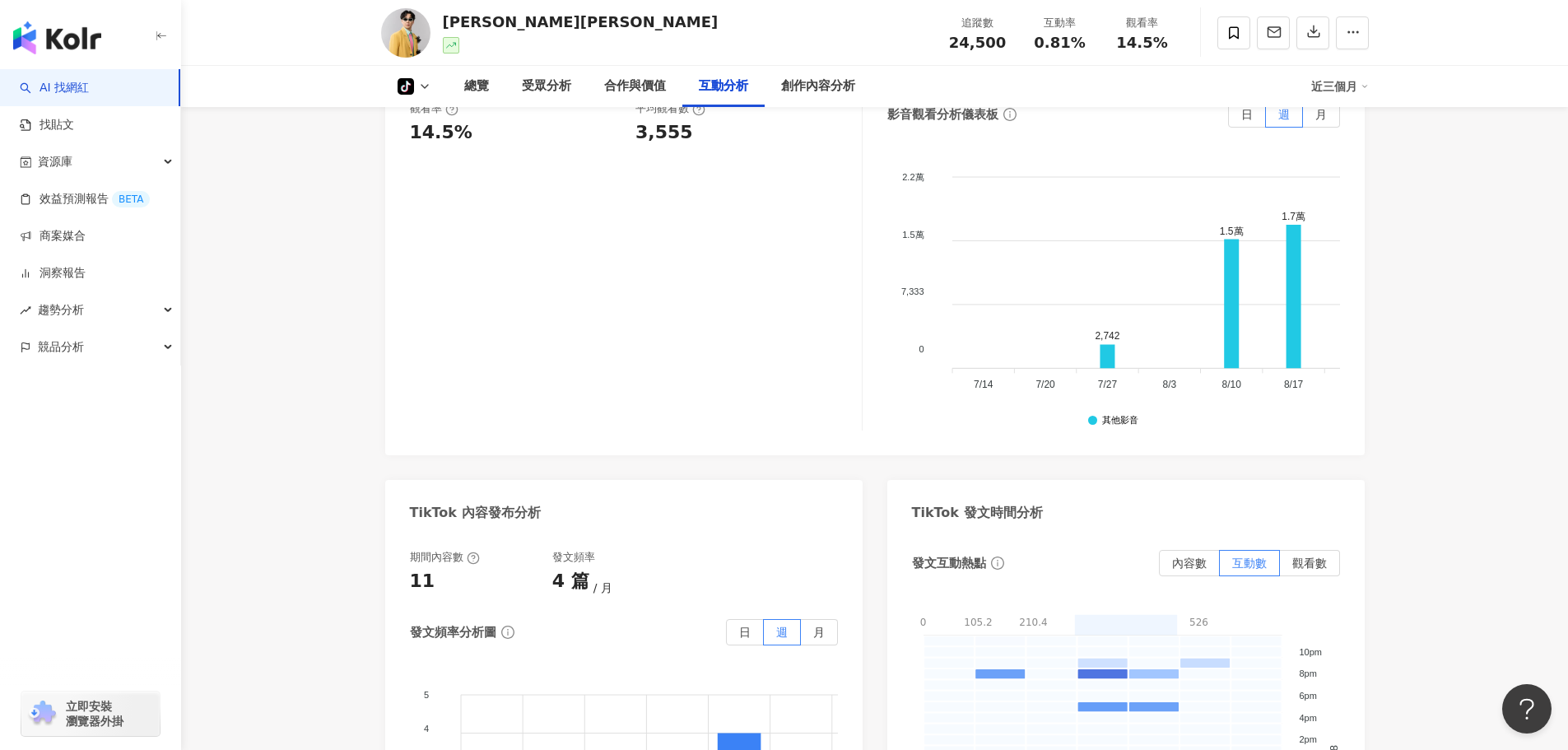
scroll to position [1893, 0]
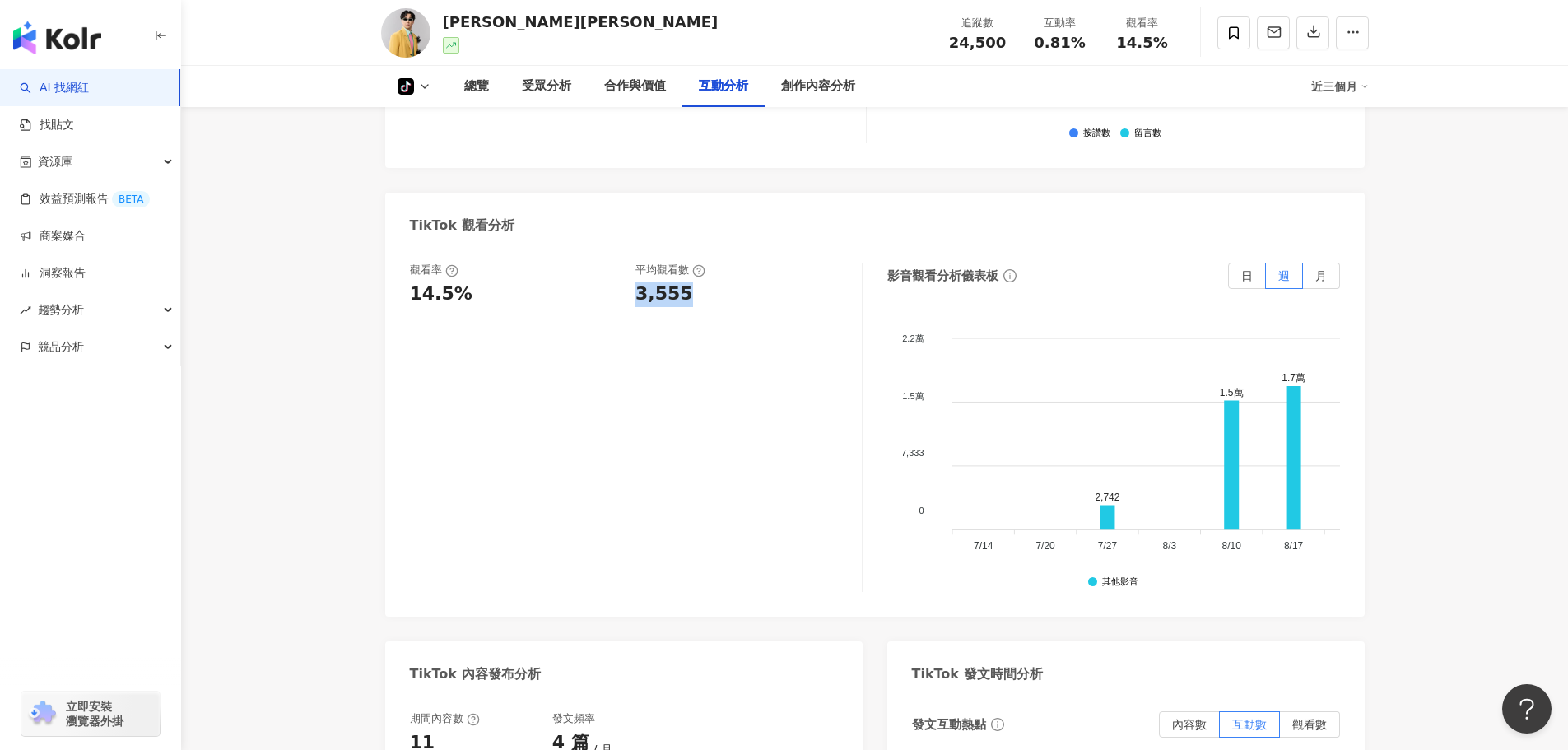
drag, startPoint x: 633, startPoint y: 295, endPoint x: 715, endPoint y: 298, distance: 82.1
click at [715, 298] on div "觀看率 14.5% 平均觀看數 3,555" at bounding box center [628, 285] width 435 height 44
copy div "3,555"
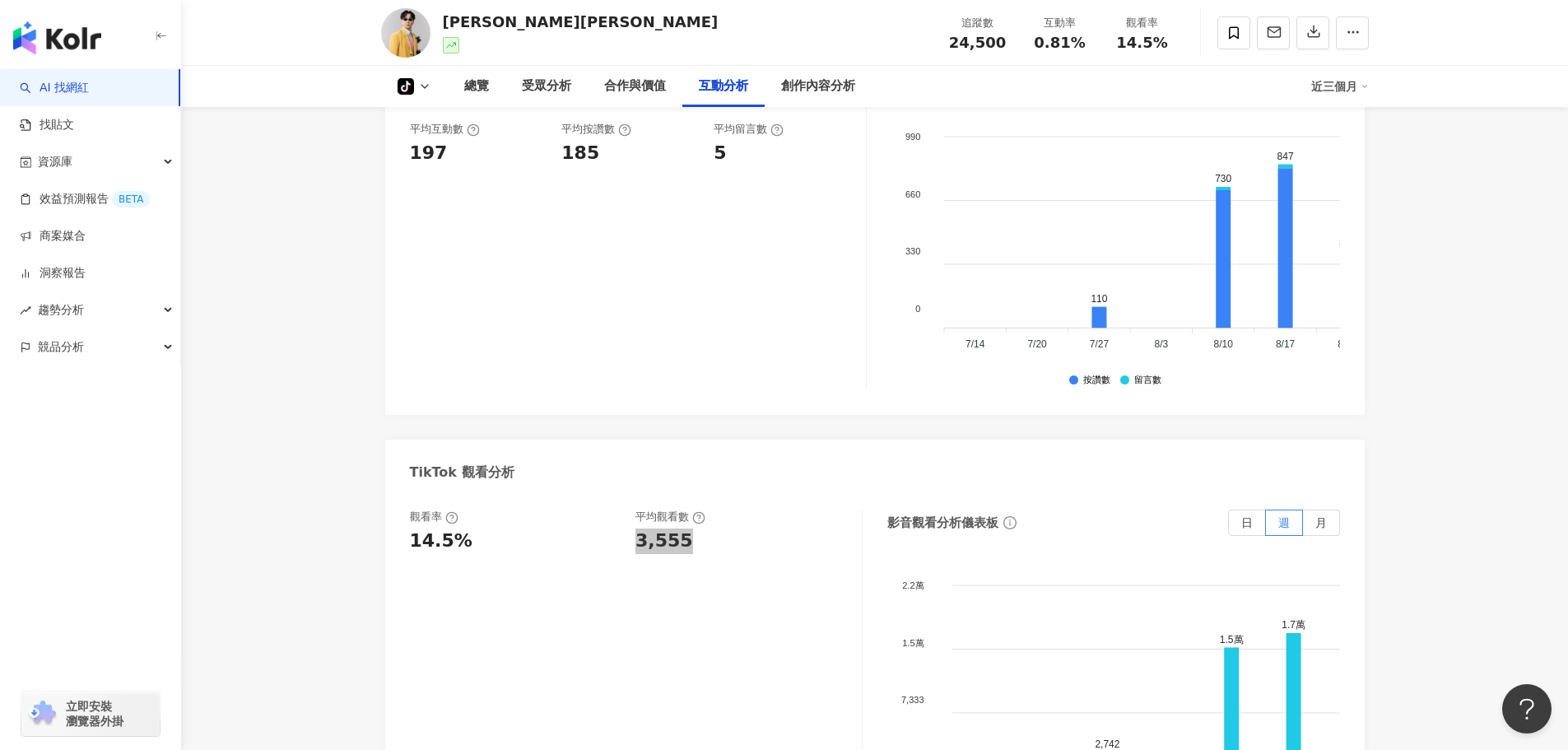
scroll to position [1234, 0]
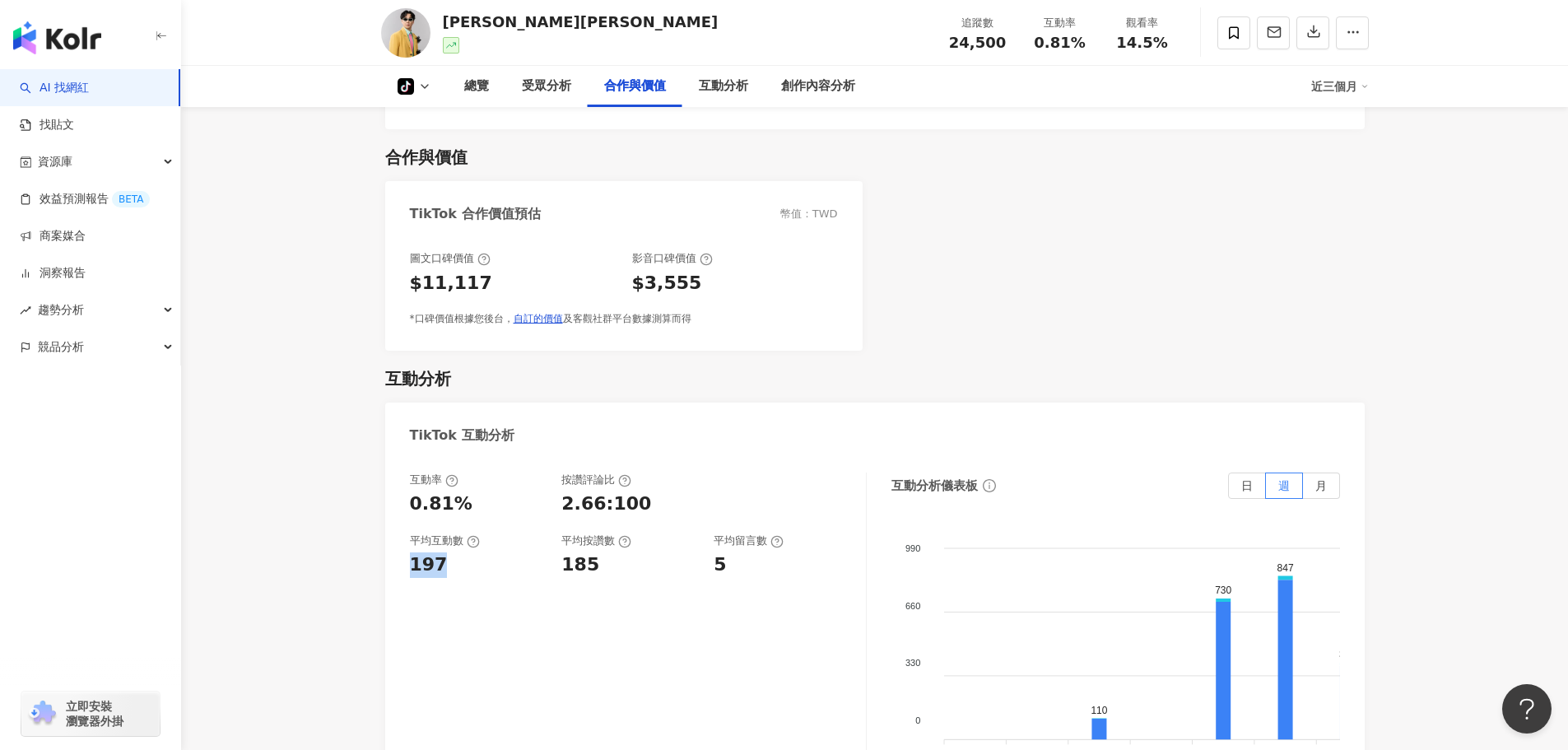
drag, startPoint x: 411, startPoint y: 565, endPoint x: 467, endPoint y: 638, distance: 92.0
click at [470, 577] on div "197" at bounding box center [478, 565] width 136 height 26
copy div "197"
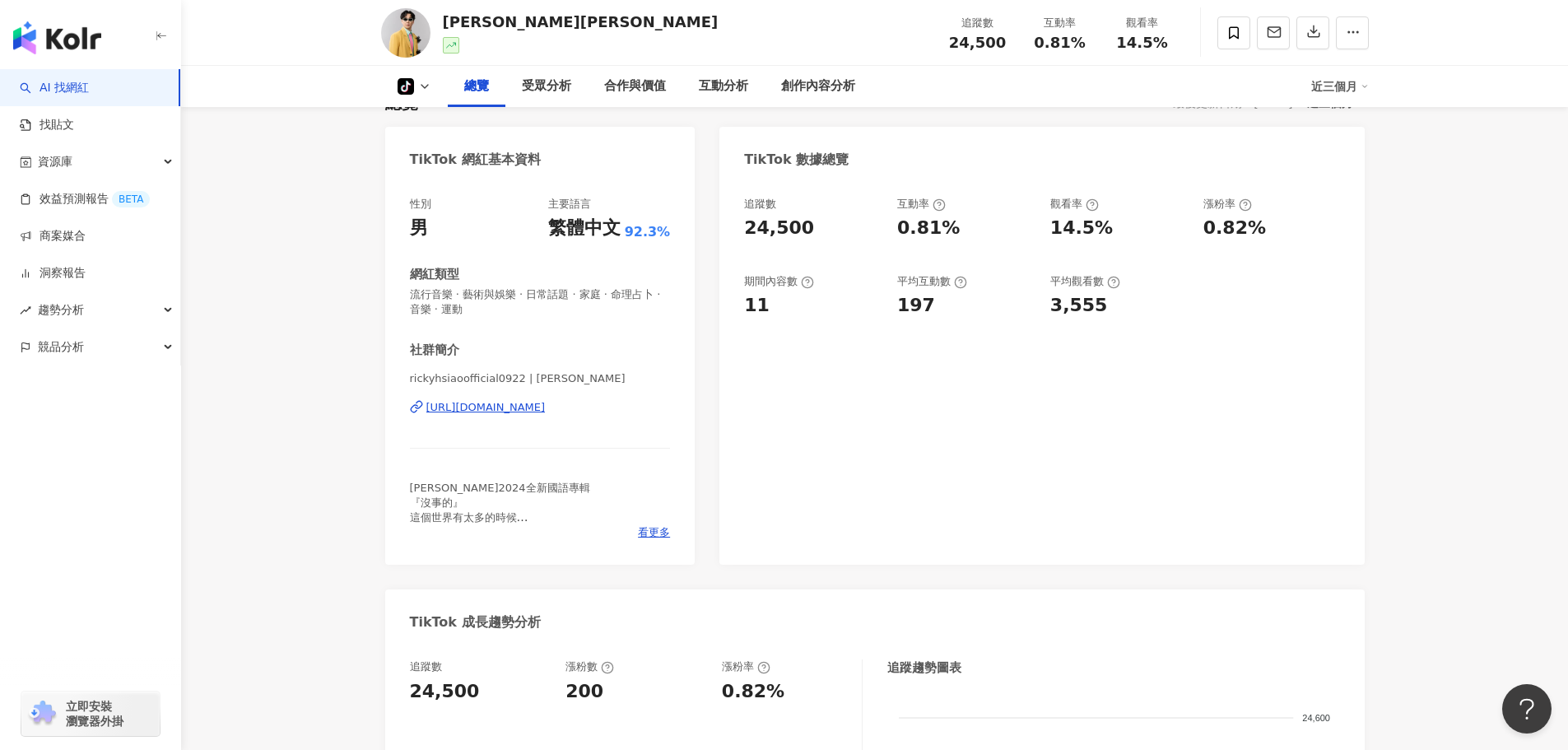
scroll to position [0, 0]
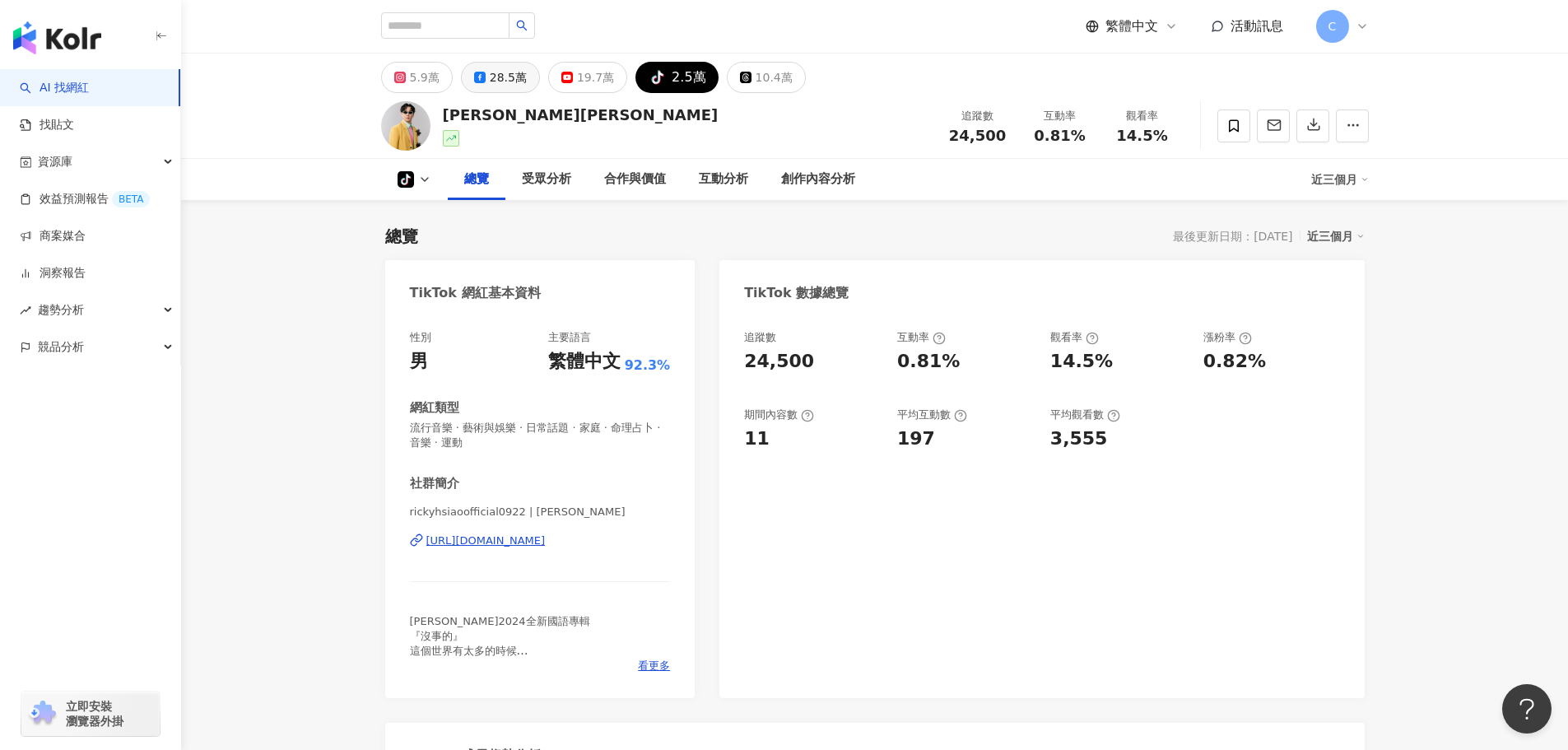
click at [495, 85] on div "28.5萬" at bounding box center [508, 77] width 37 height 23
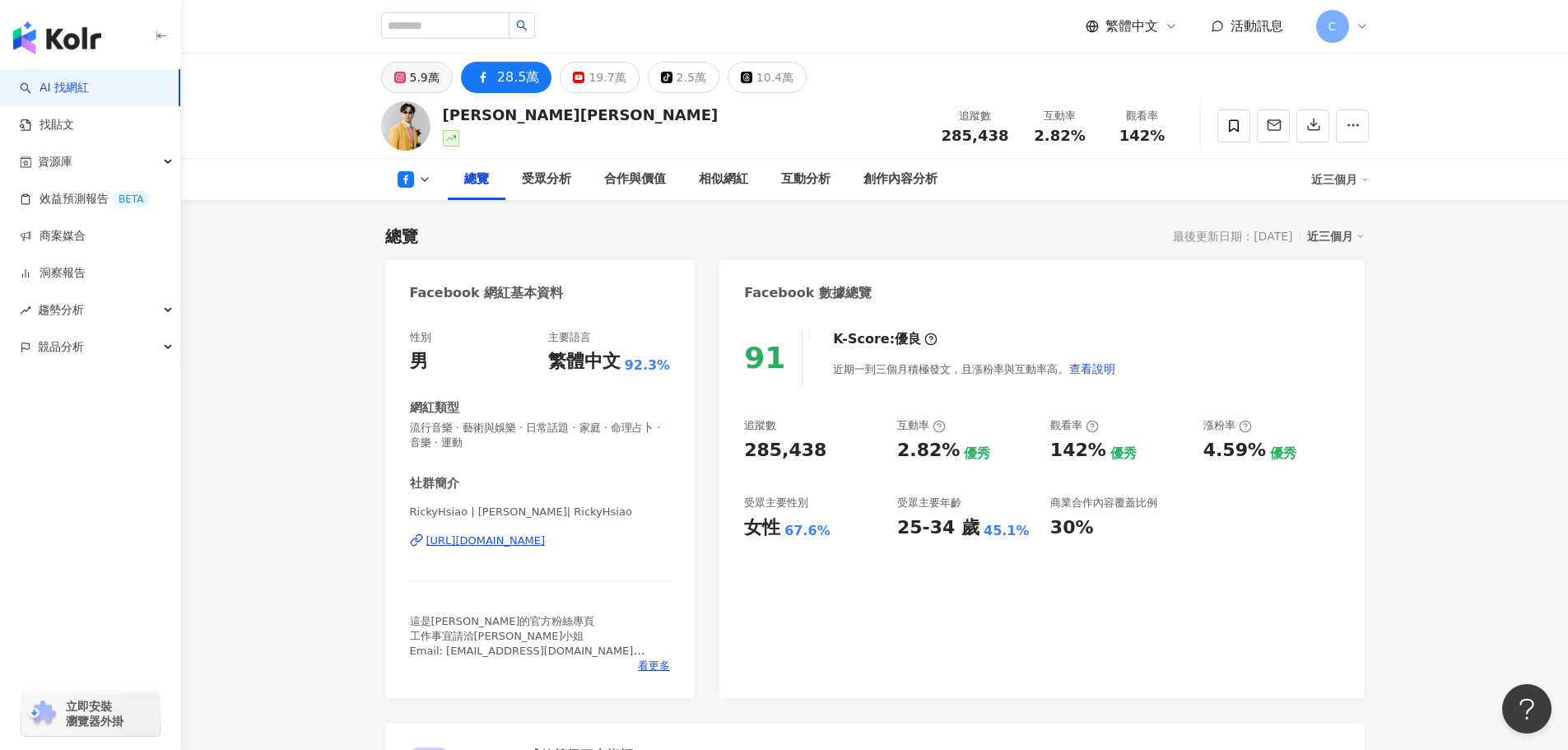
click at [419, 82] on div "5.9萬" at bounding box center [425, 77] width 30 height 23
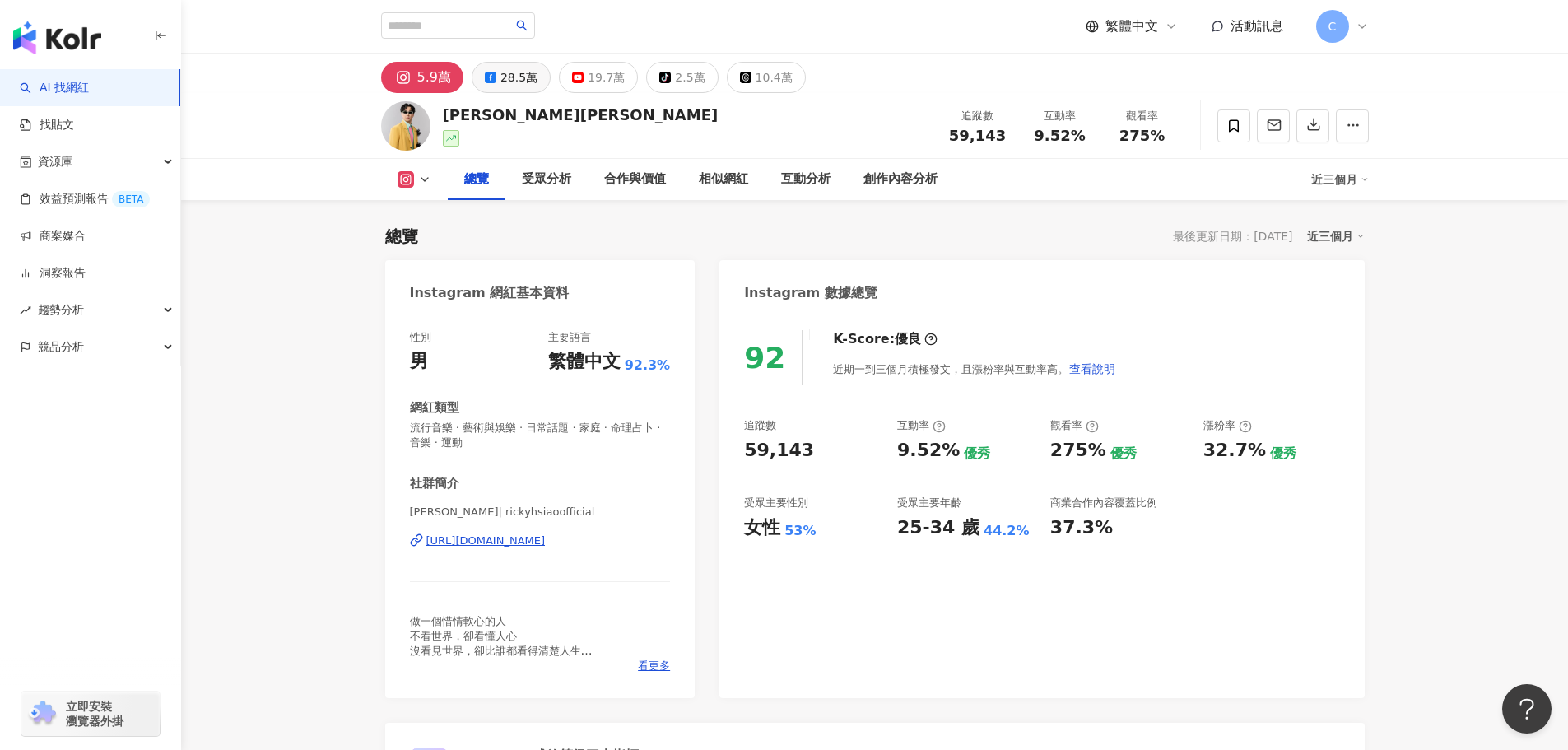
click at [521, 79] on div "28.5萬" at bounding box center [519, 77] width 37 height 23
click at [510, 75] on div "28.5萬" at bounding box center [519, 77] width 37 height 23
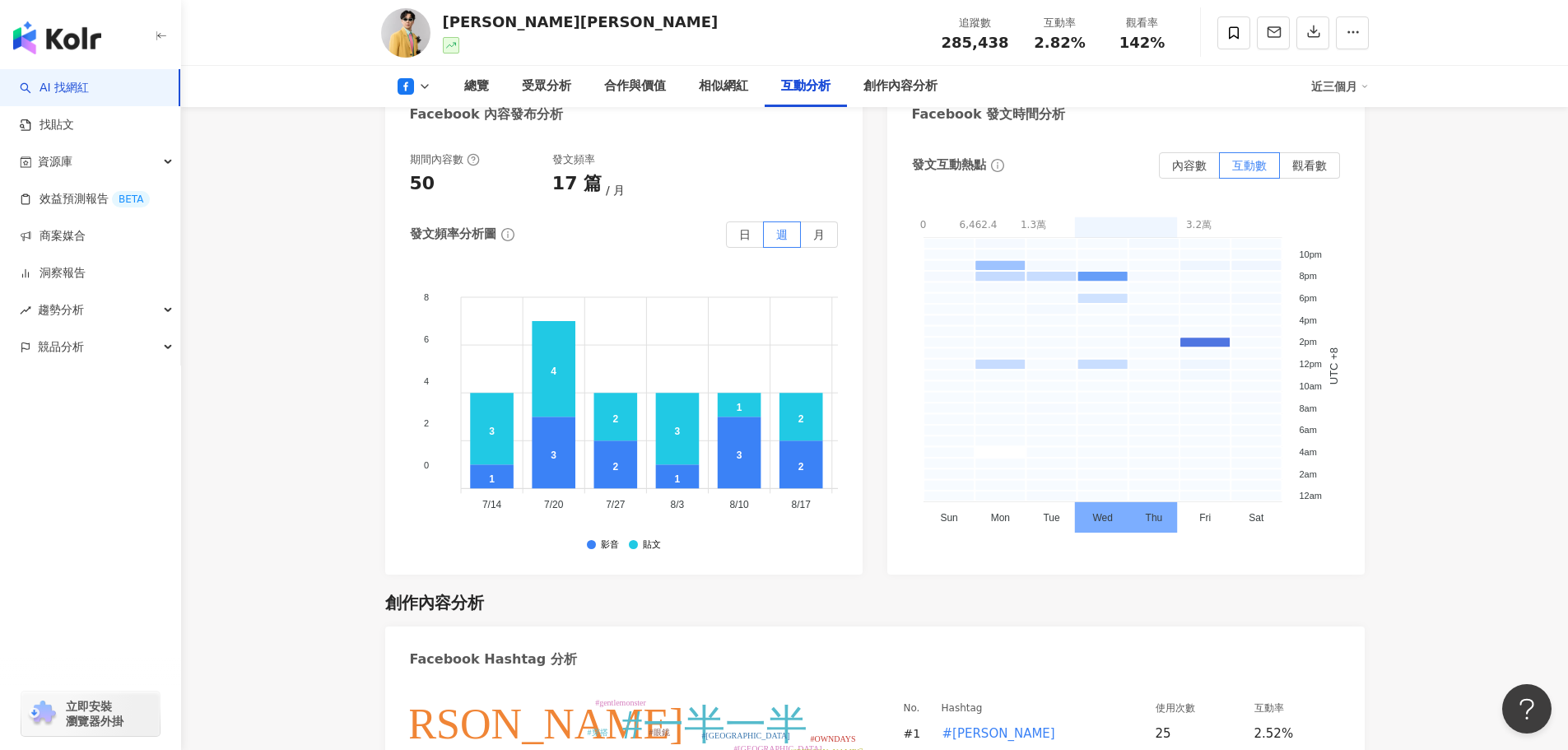
scroll to position [3539, 0]
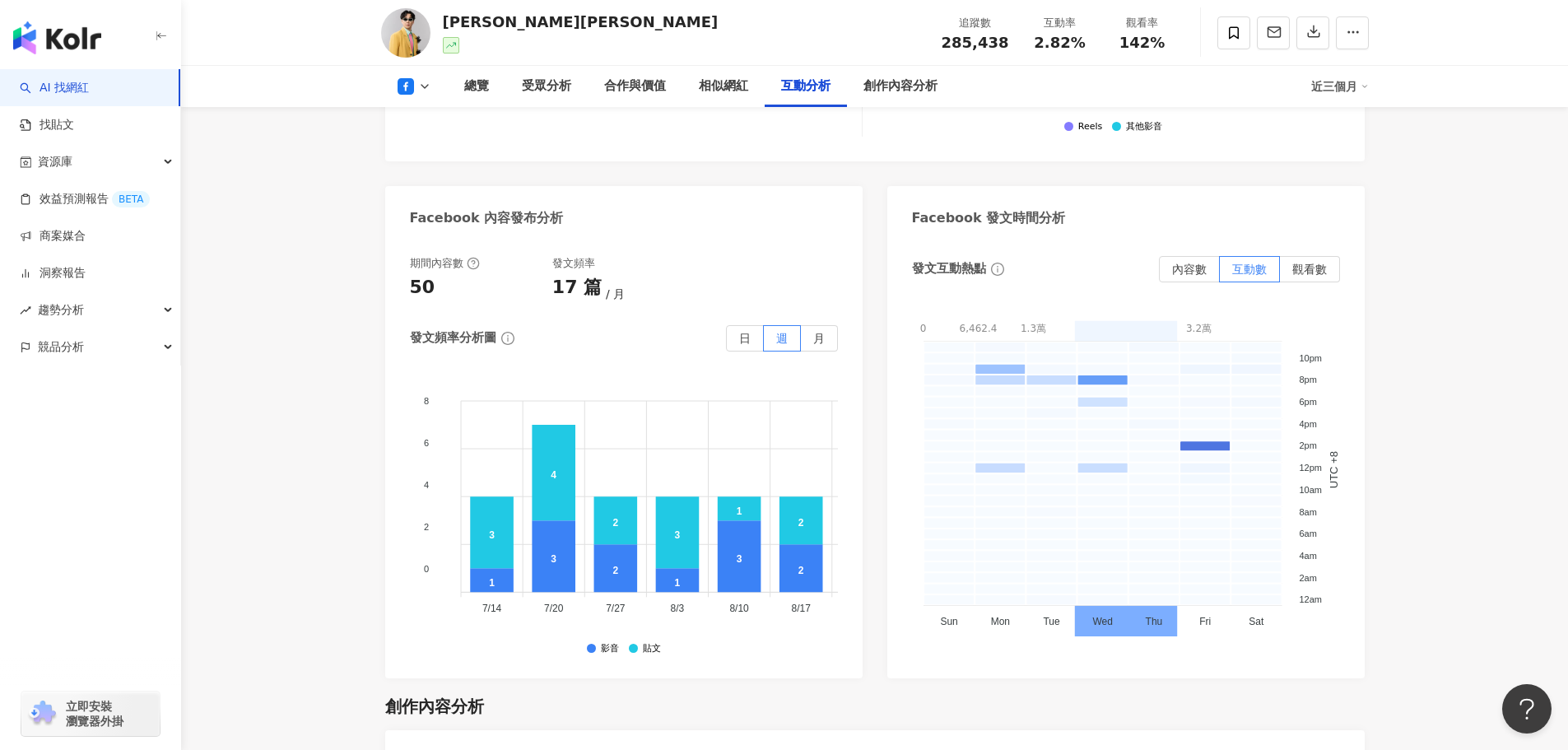
click at [410, 89] on icon at bounding box center [406, 86] width 17 height 17
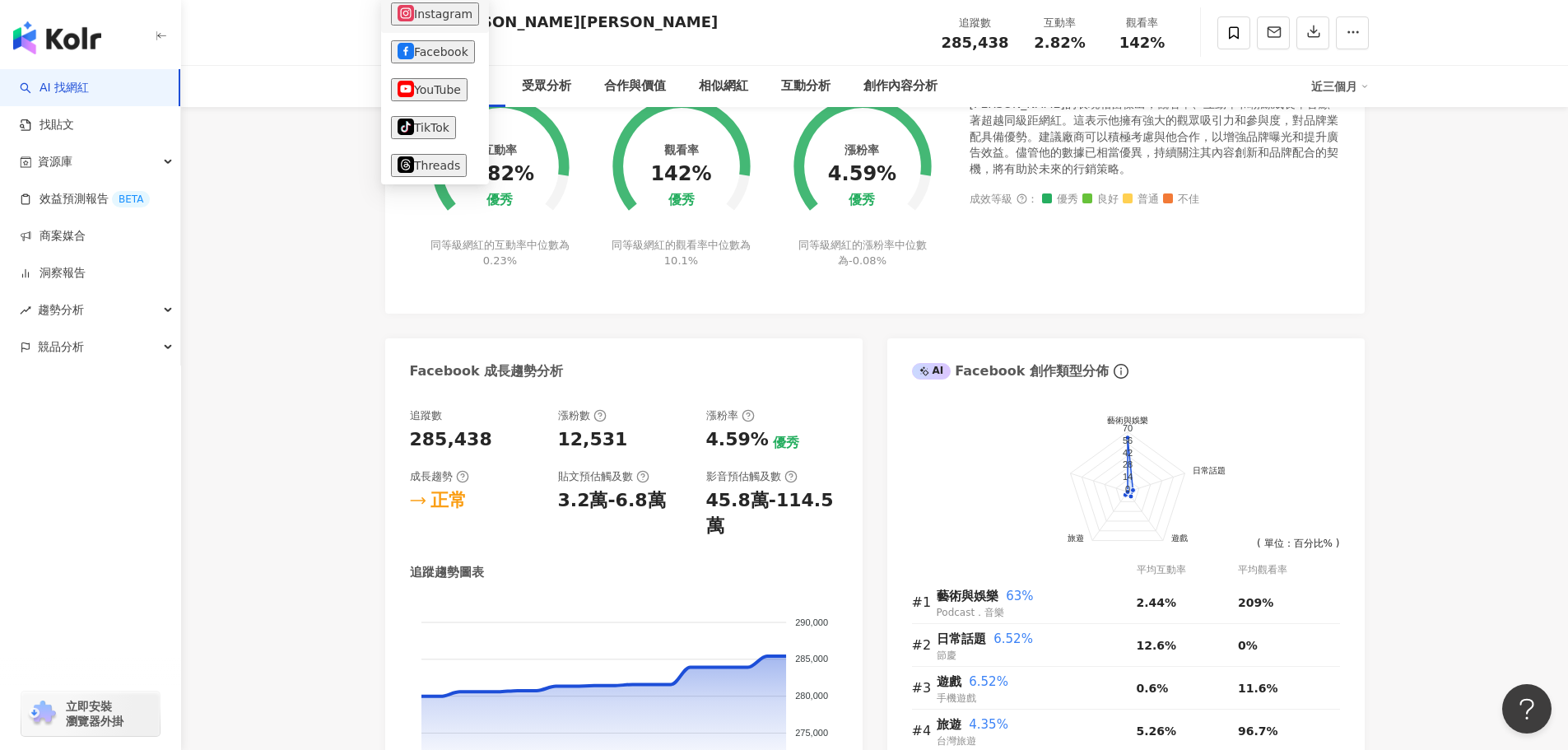
scroll to position [576, 0]
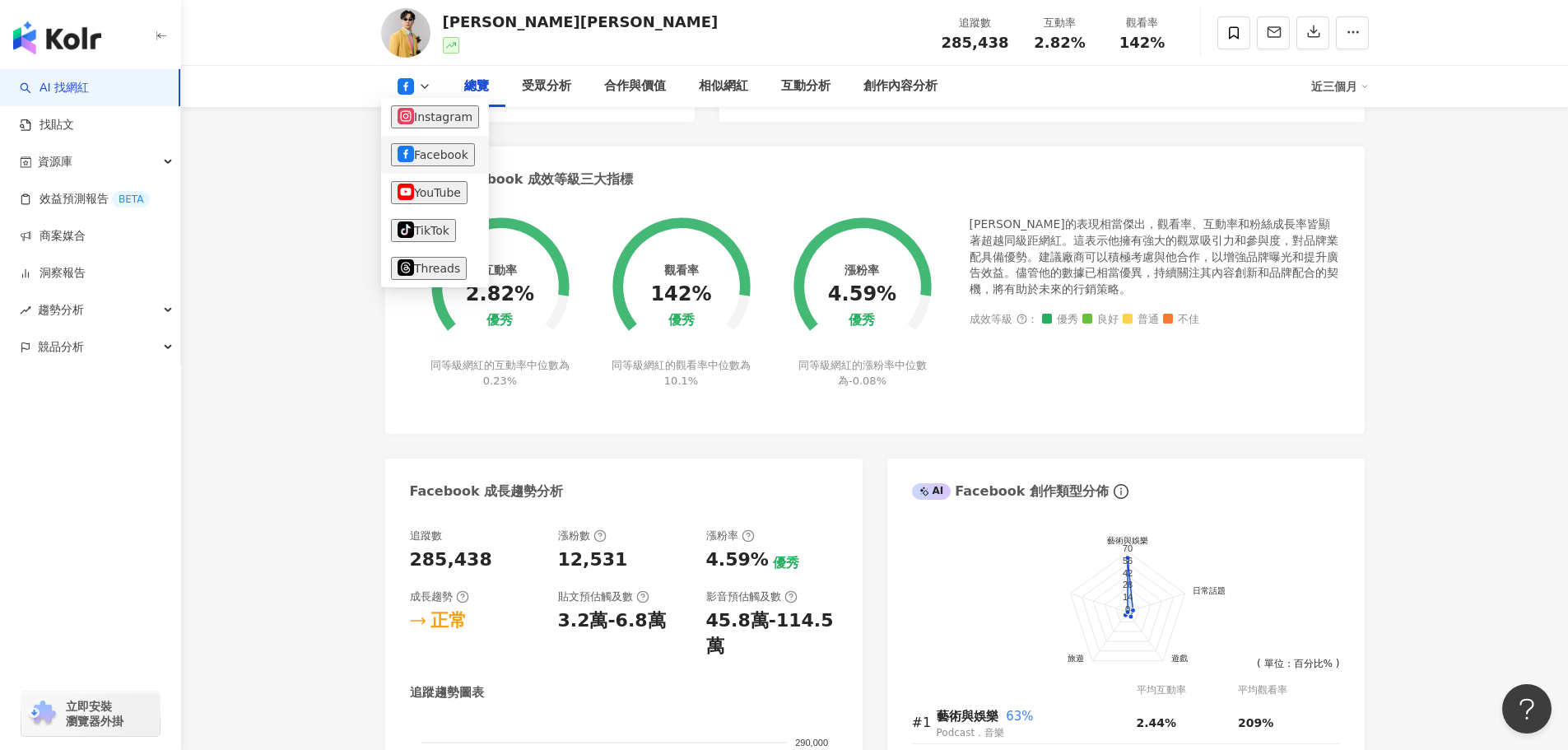
click at [416, 155] on button "Facebook" at bounding box center [433, 155] width 84 height 23
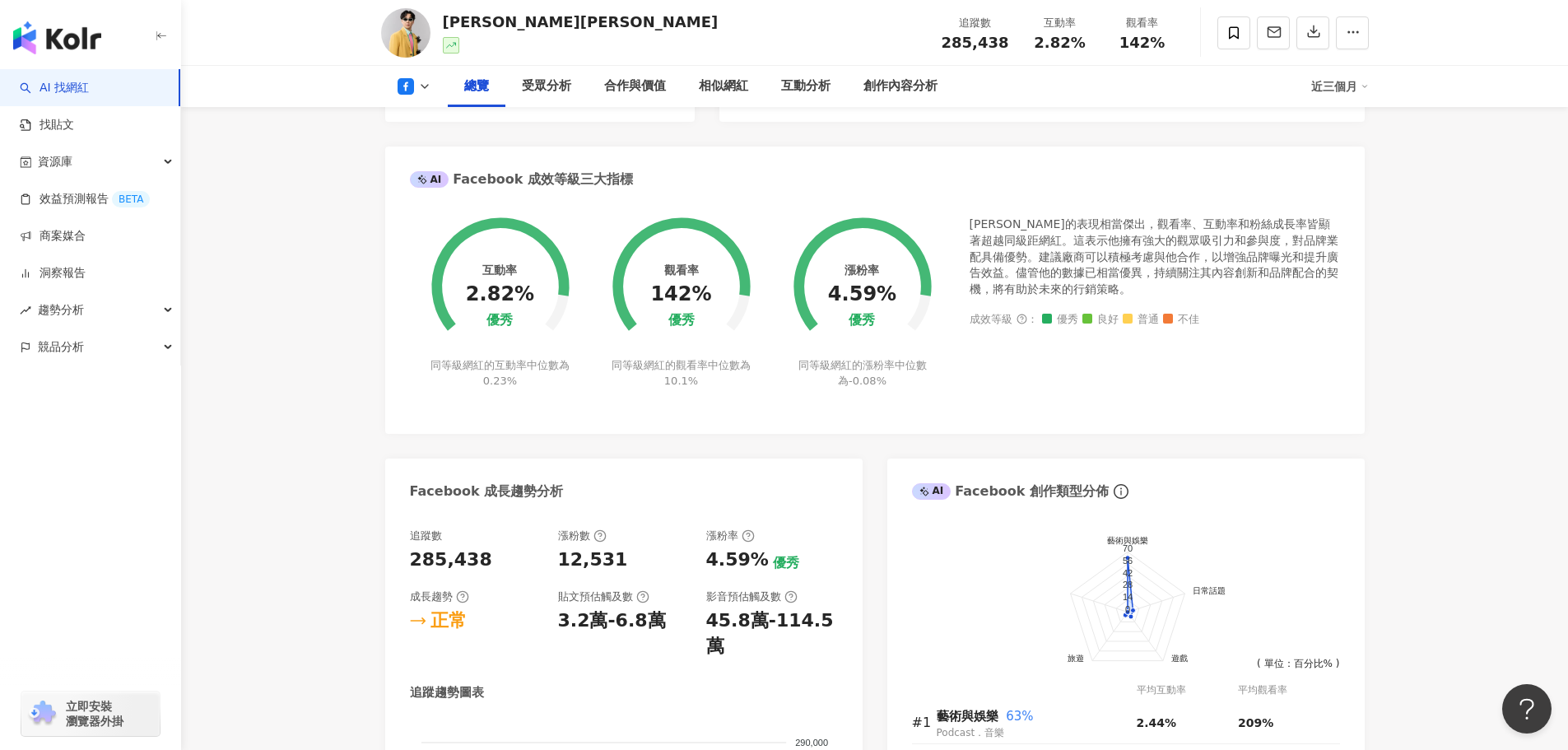
click at [426, 93] on button at bounding box center [414, 86] width 67 height 17
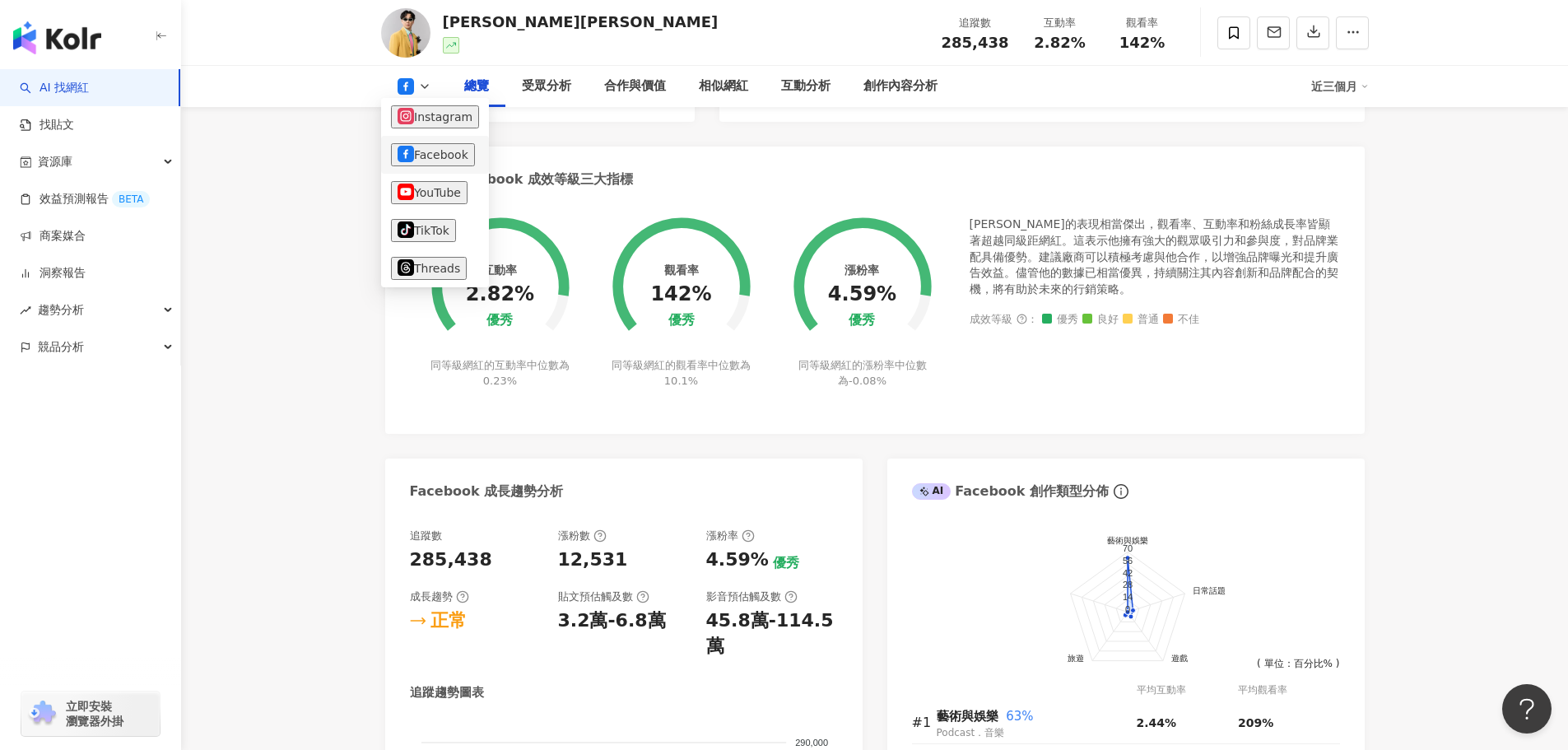
click at [414, 153] on button "Facebook" at bounding box center [433, 155] width 84 height 23
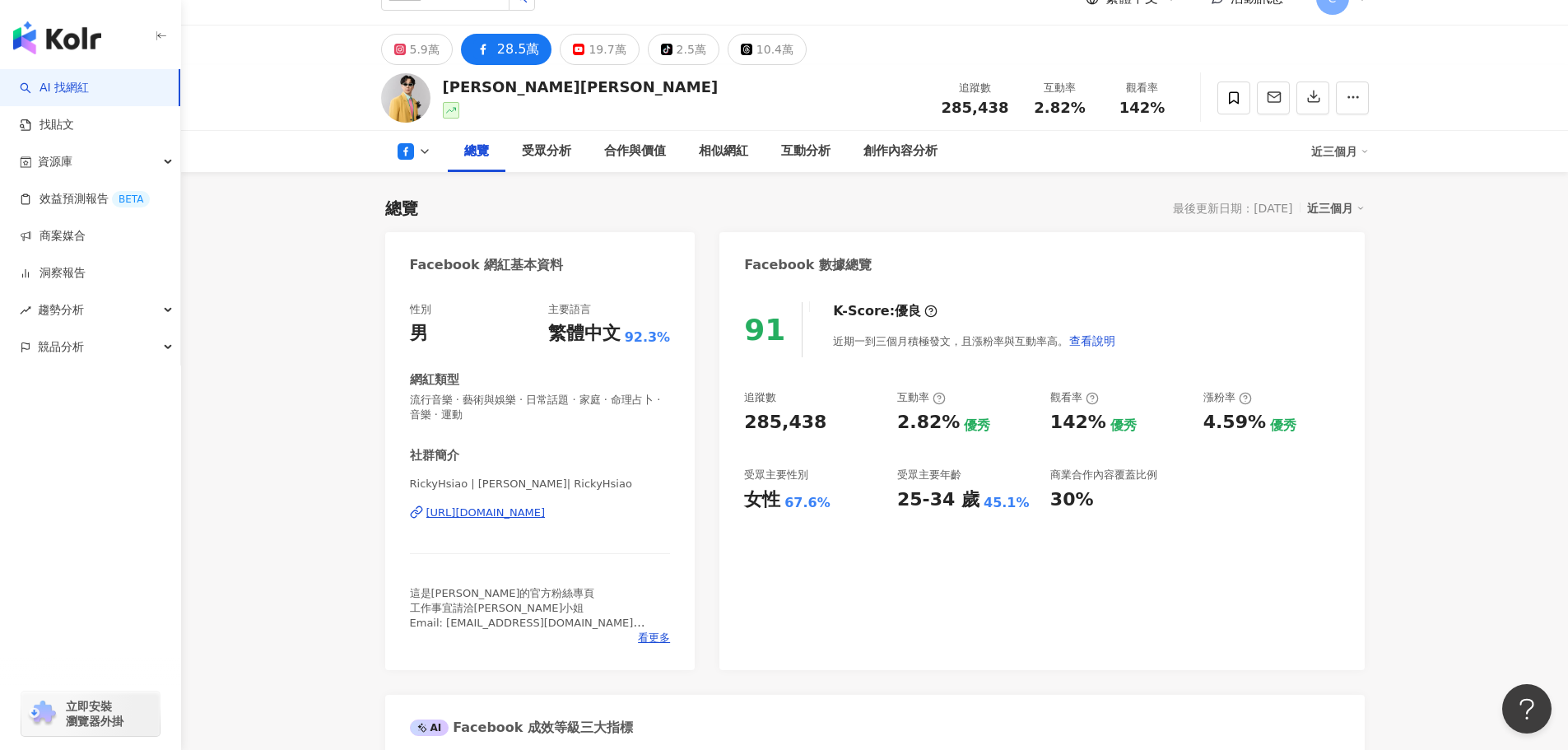
scroll to position [0, 0]
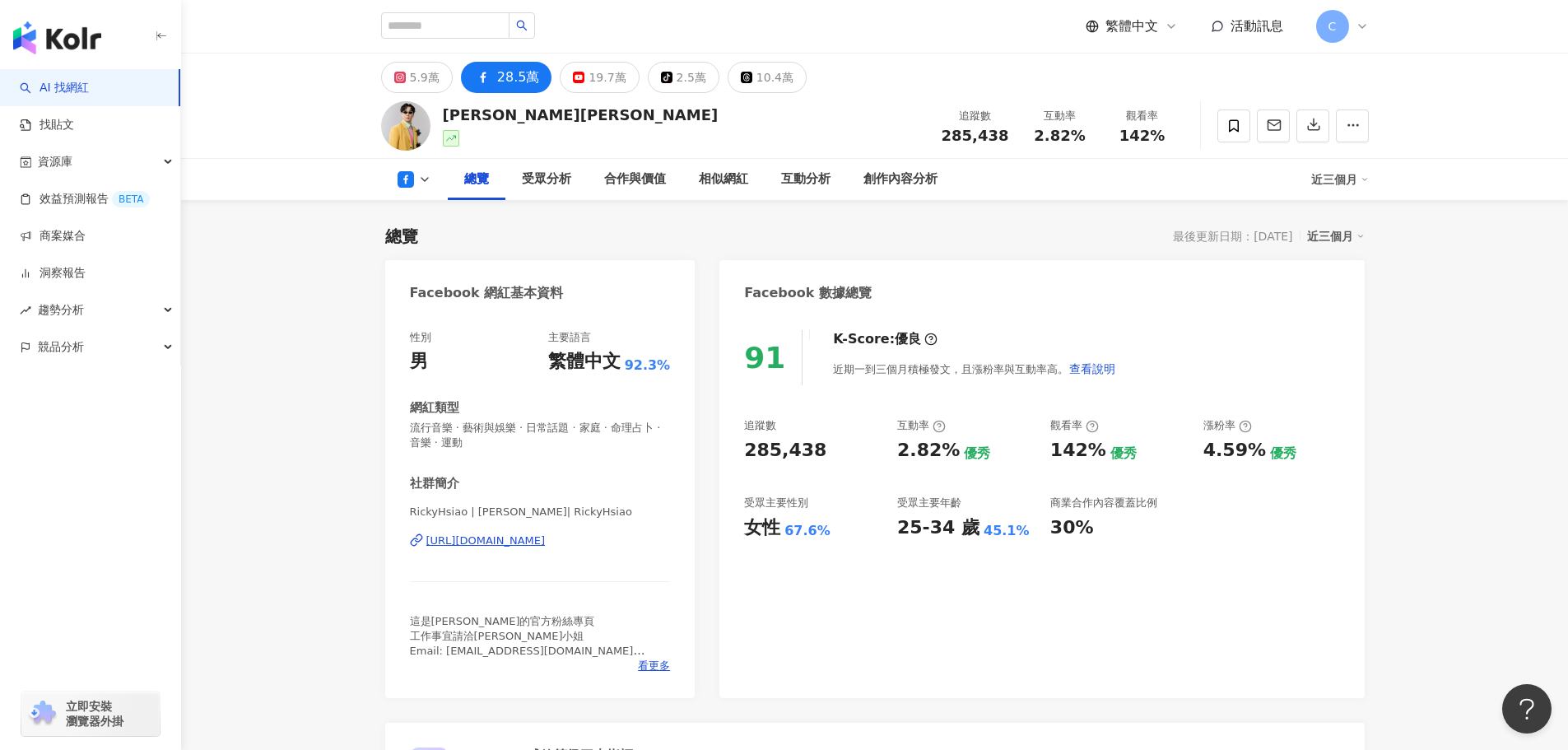
click at [546, 548] on div "[URL][DOMAIN_NAME]" at bounding box center [485, 541] width 119 height 15
click at [935, 426] on icon at bounding box center [939, 426] width 13 height 13
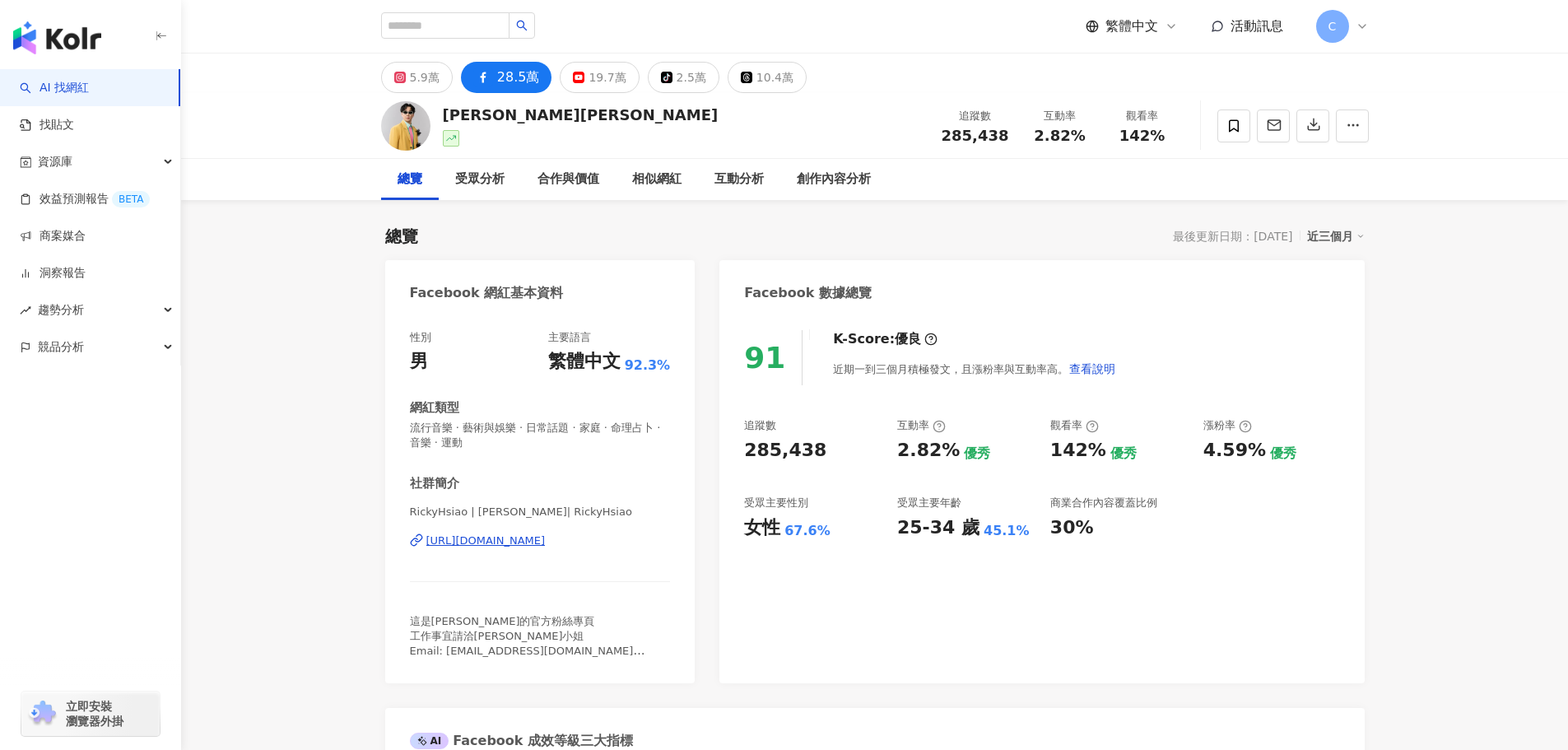
click at [429, 81] on div "5.9萬" at bounding box center [425, 77] width 30 height 23
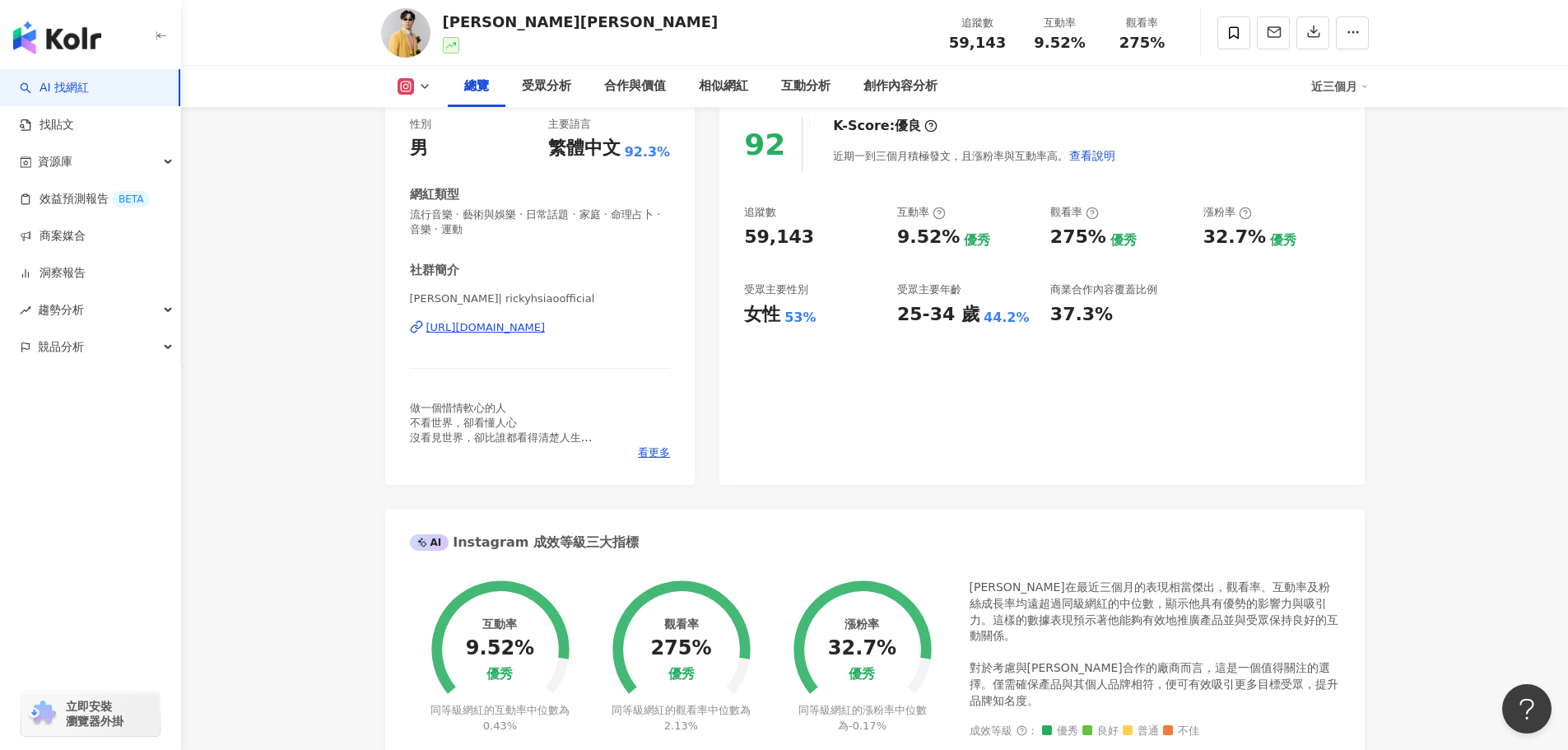
scroll to position [82, 0]
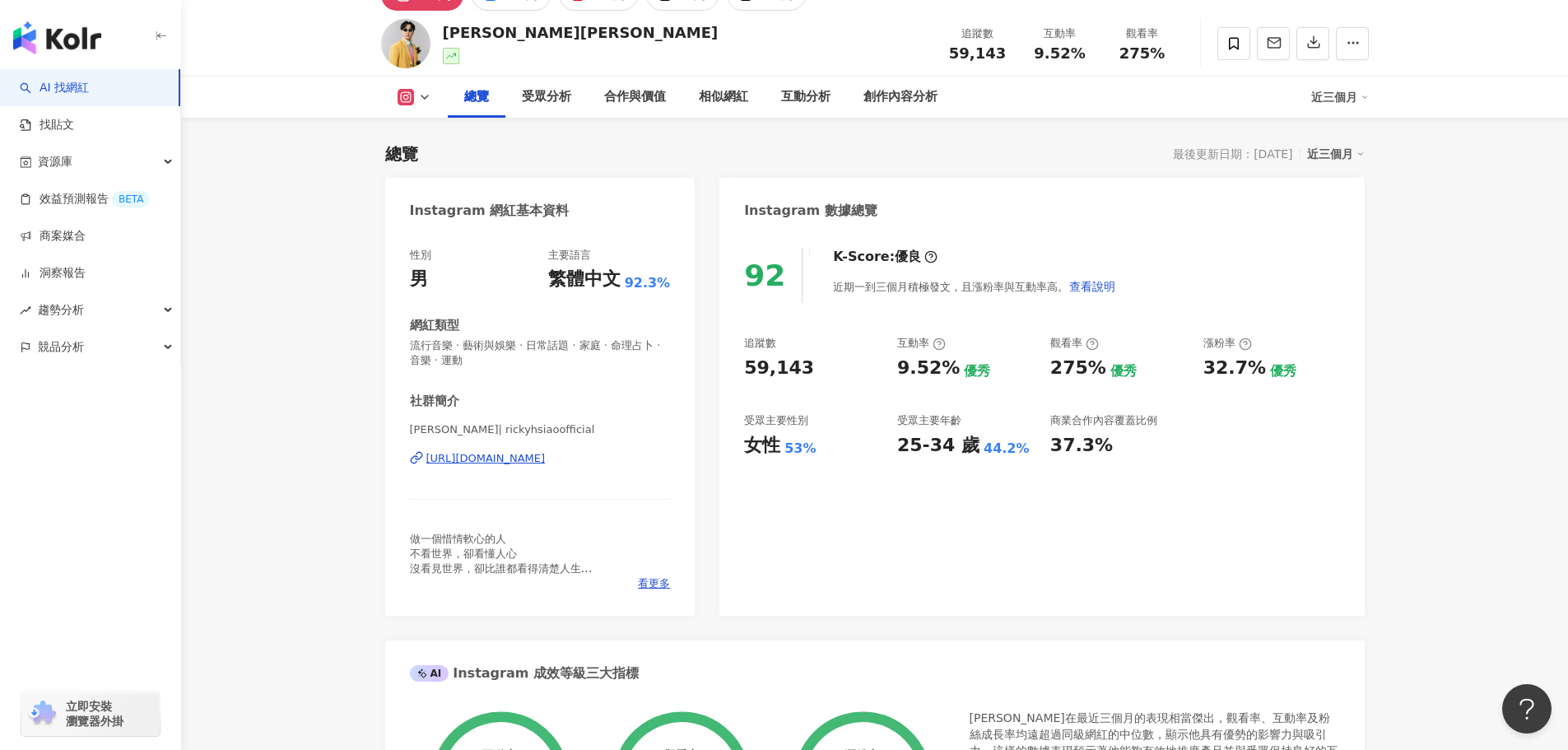
click at [546, 464] on div "[URL][DOMAIN_NAME]" at bounding box center [485, 458] width 119 height 15
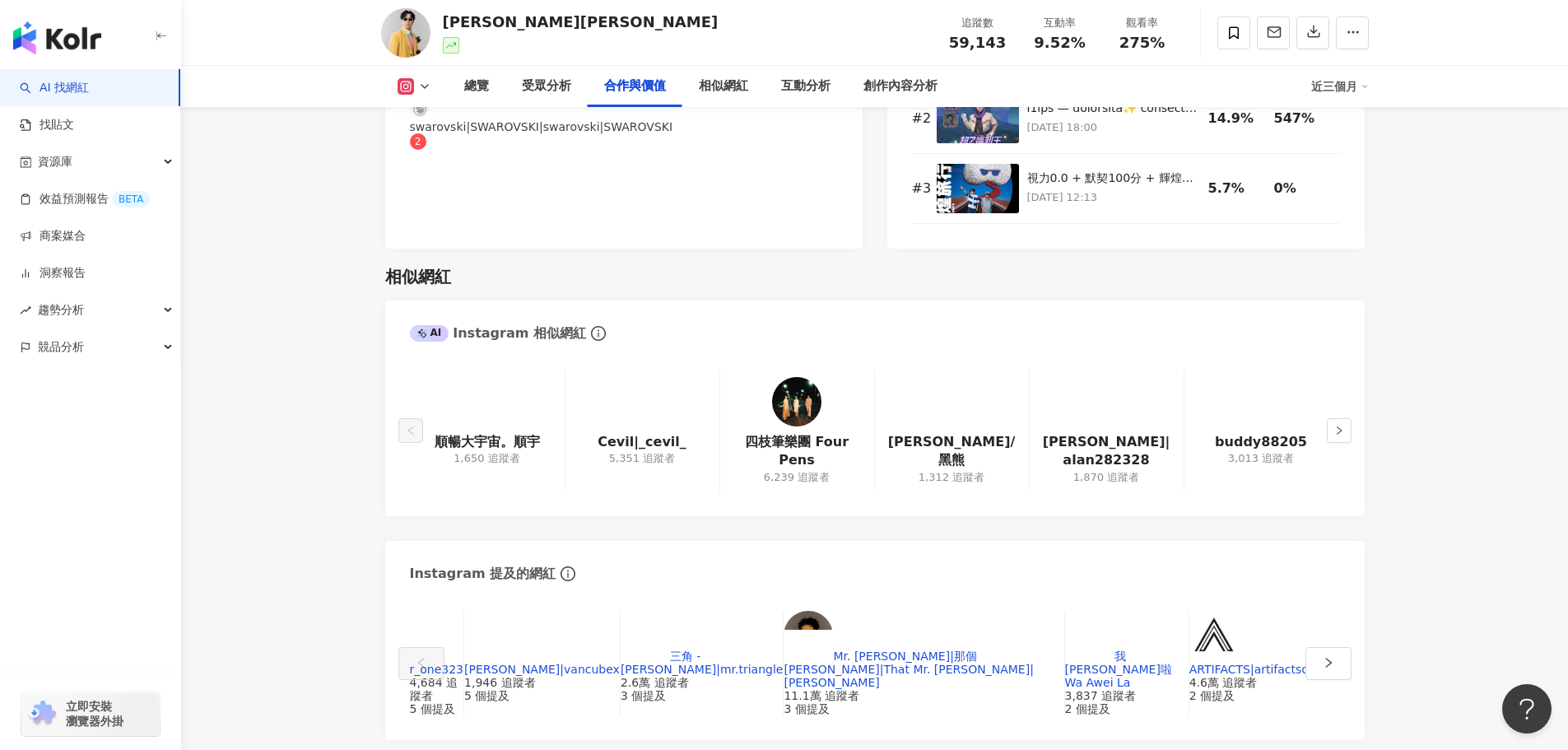
scroll to position [3292, 0]
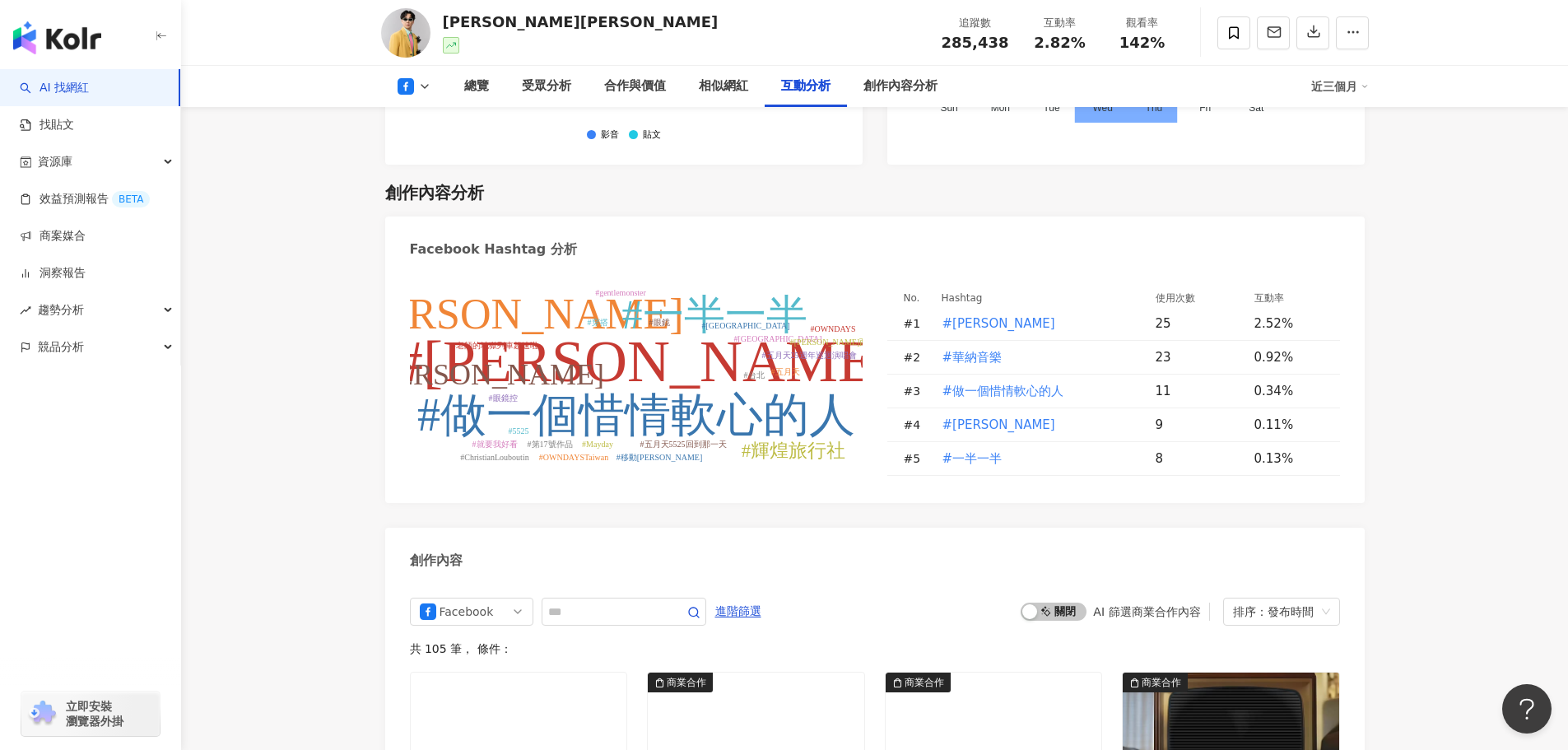
scroll to position [4115, 0]
